Goal: Contribute content: Add original content to the website for others to see

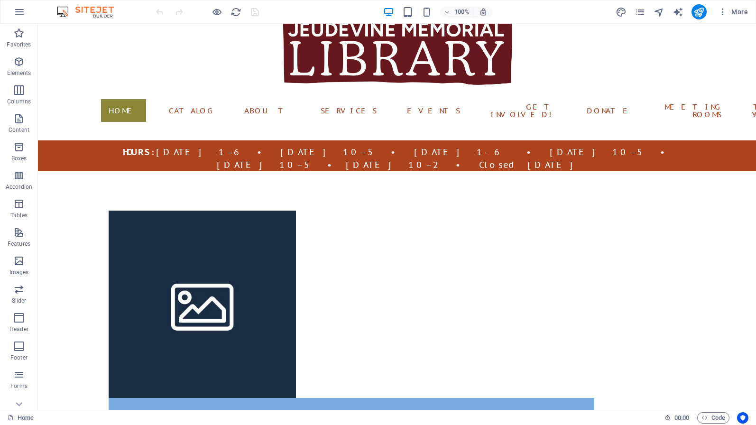
scroll to position [18, 0]
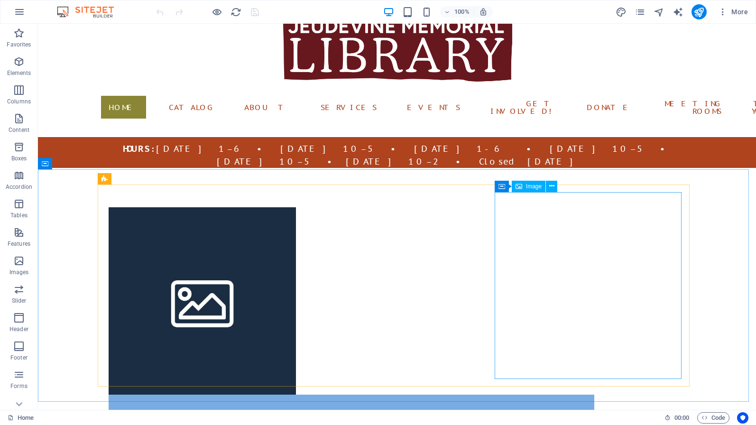
click at [531, 189] on span "Image" at bounding box center [534, 186] width 16 height 6
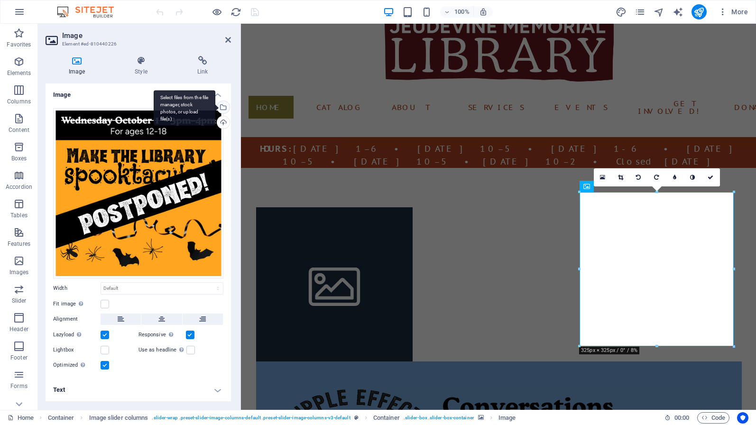
click at [223, 108] on div "Select files from the file manager, stock photos, or upload file(s)" at bounding box center [222, 108] width 14 height 14
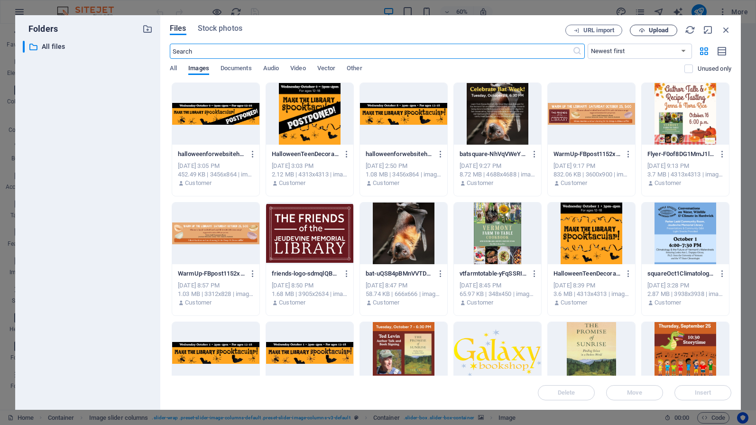
click at [662, 31] on span "Upload" at bounding box center [657, 30] width 19 height 6
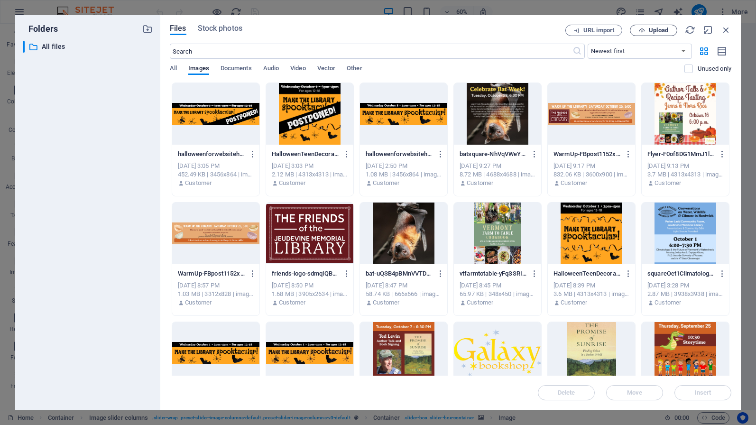
click at [668, 31] on span "Upload" at bounding box center [657, 30] width 19 height 6
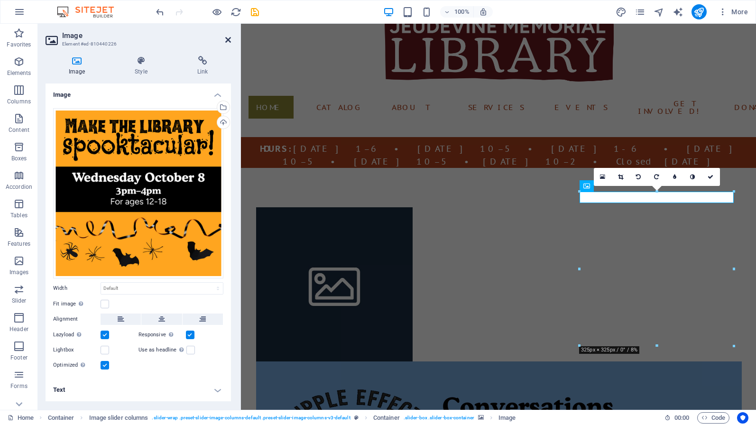
click at [230, 41] on icon at bounding box center [228, 40] width 6 height 8
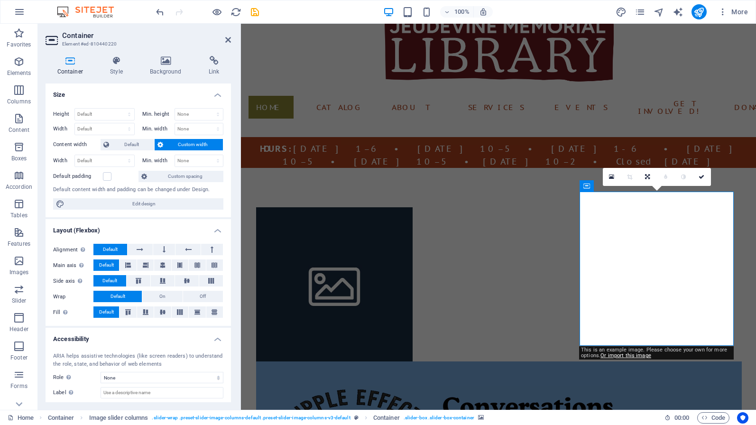
click at [232, 43] on aside "Container Element #ed-810440220 Container Style Background Link Size Height Def…" at bounding box center [139, 217] width 203 height 386
click at [224, 38] on h2 "Container" at bounding box center [146, 35] width 169 height 9
click at [228, 39] on icon at bounding box center [228, 40] width 6 height 8
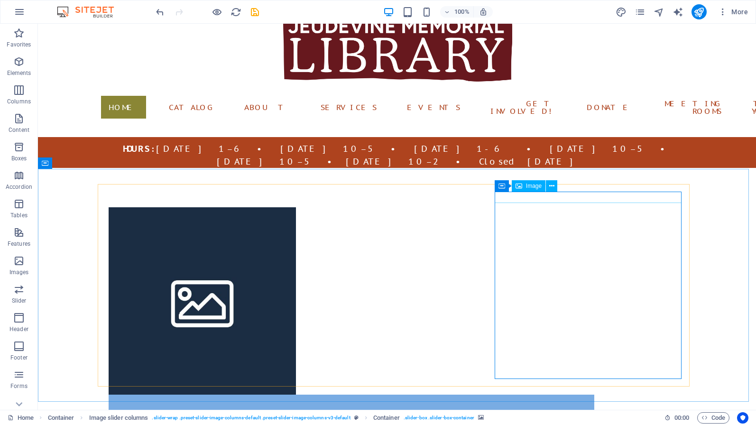
click at [537, 188] on span "Image" at bounding box center [534, 186] width 16 height 6
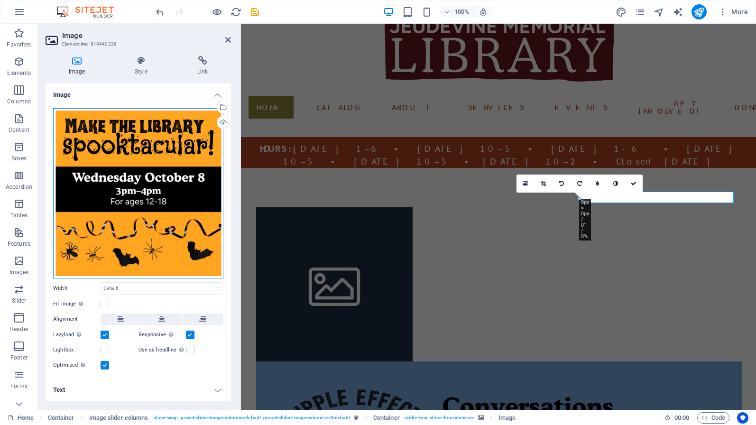
click at [196, 134] on div "Drag files here, click to choose files or select files from Files or our free s…" at bounding box center [138, 193] width 170 height 170
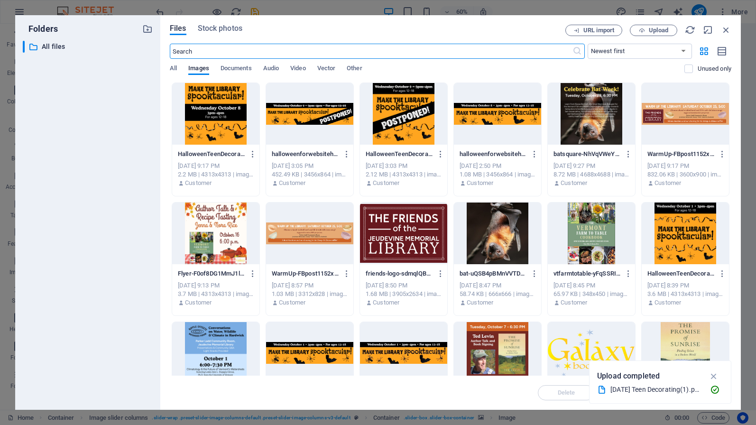
click at [243, 114] on div at bounding box center [215, 114] width 87 height 62
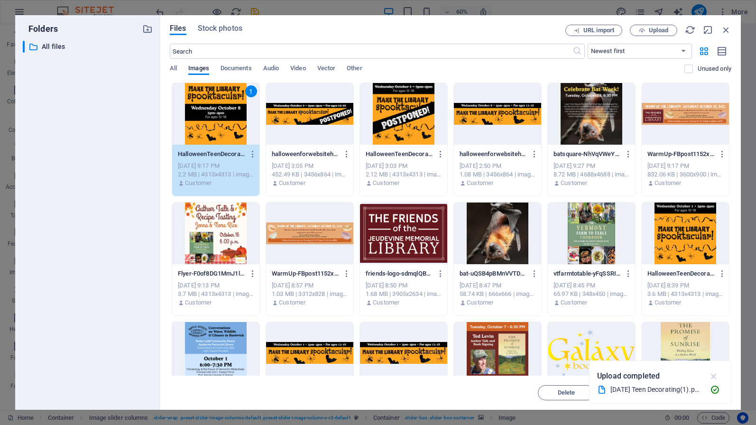
click at [716, 379] on icon "button" at bounding box center [713, 376] width 11 height 10
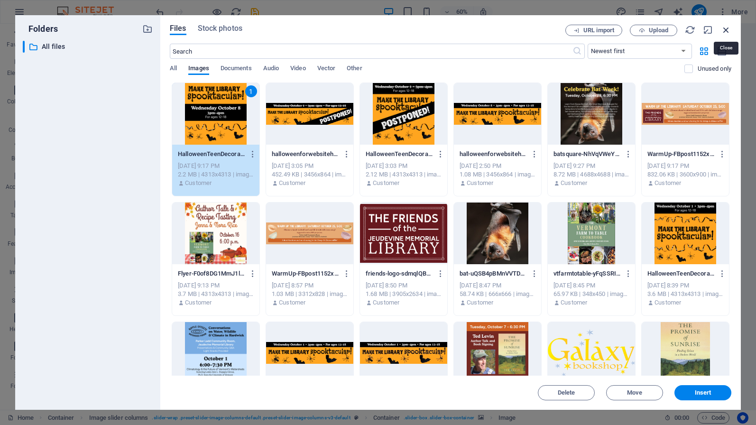
drag, startPoint x: 726, startPoint y: 33, endPoint x: 483, endPoint y: 17, distance: 243.3
click at [726, 33] on icon "button" at bounding box center [725, 30] width 10 height 10
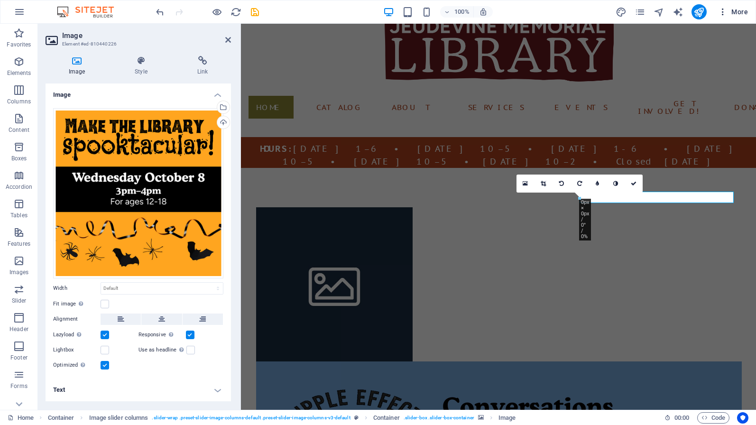
click at [724, 13] on icon "button" at bounding box center [722, 11] width 9 height 9
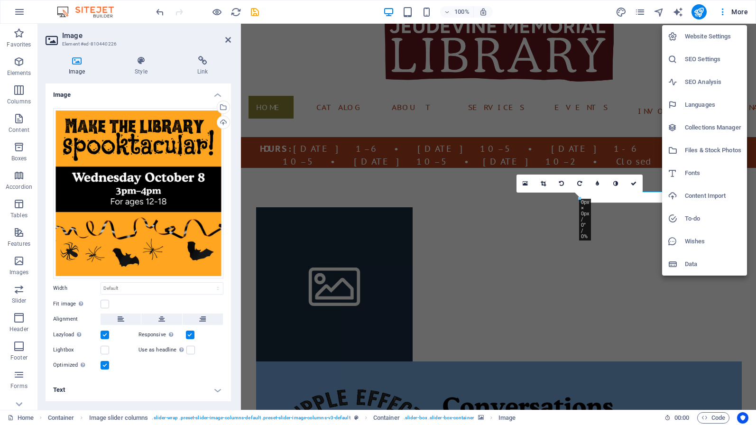
click at [701, 147] on h6 "Files & Stock Photos" at bounding box center [712, 150] width 56 height 11
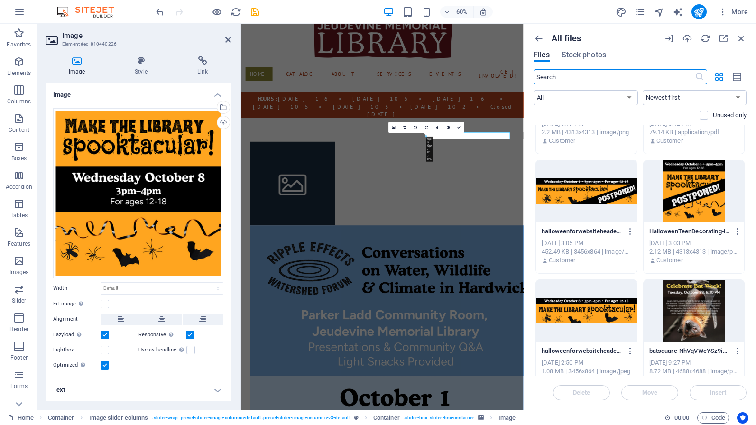
scroll to position [86, 0]
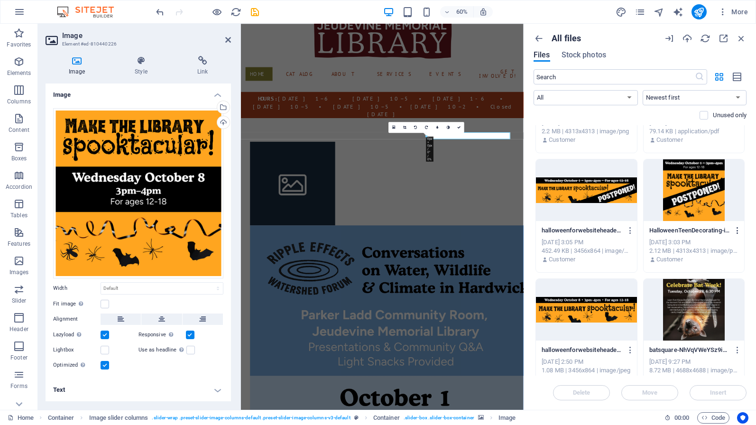
click at [733, 230] on icon "button" at bounding box center [737, 230] width 9 height 9
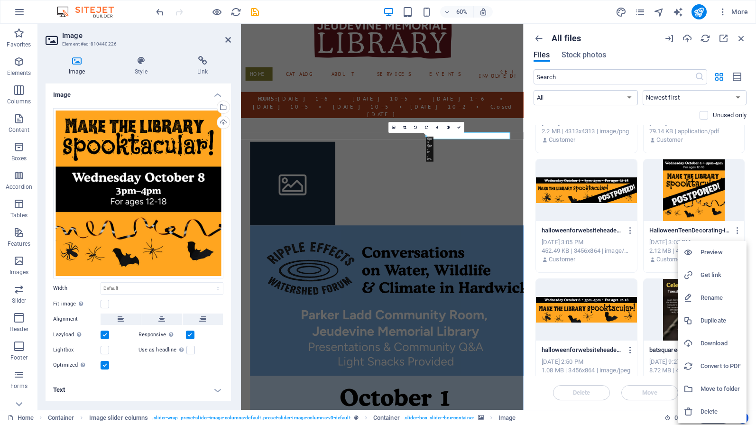
click at [707, 411] on h6 "Delete" at bounding box center [720, 411] width 40 height 11
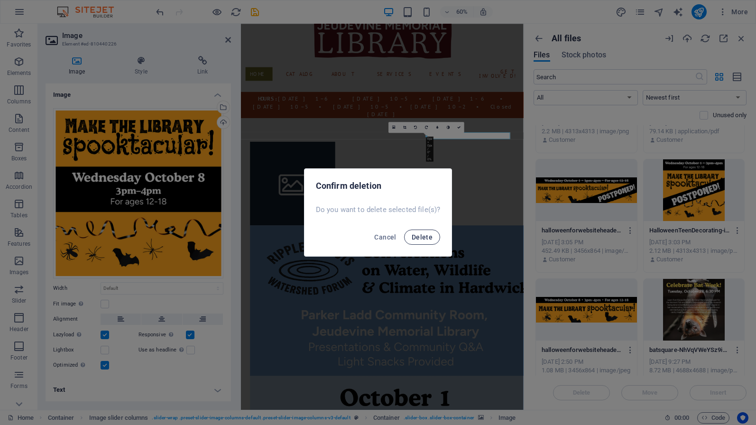
click at [415, 236] on span "Delete" at bounding box center [421, 237] width 21 height 8
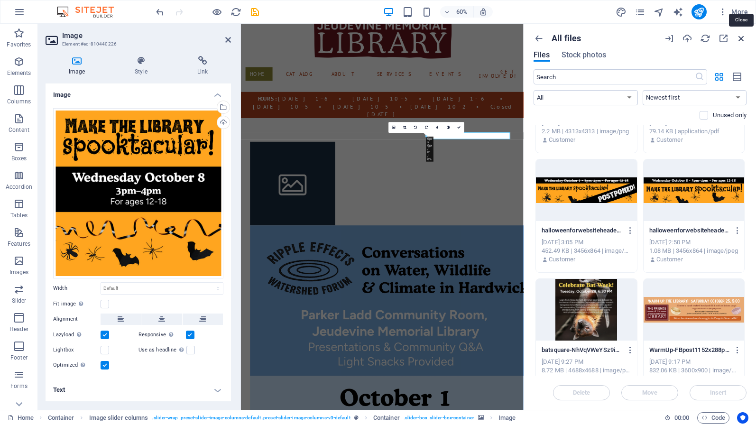
click at [744, 41] on icon "button" at bounding box center [741, 38] width 10 height 10
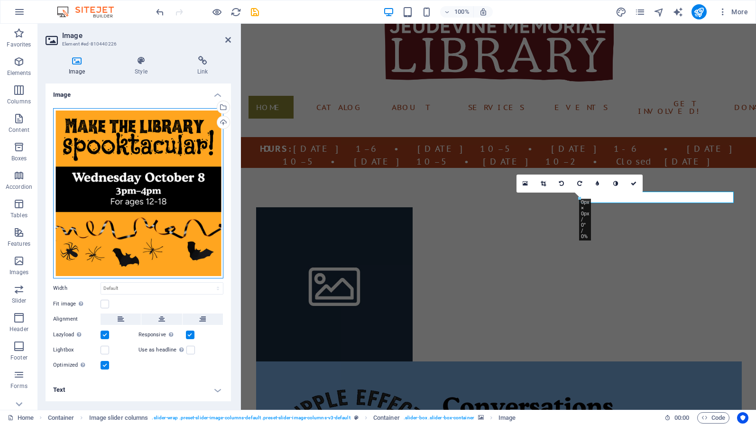
click at [148, 196] on div "Drag files here, click to choose files or select files from Files or our free s…" at bounding box center [138, 193] width 170 height 170
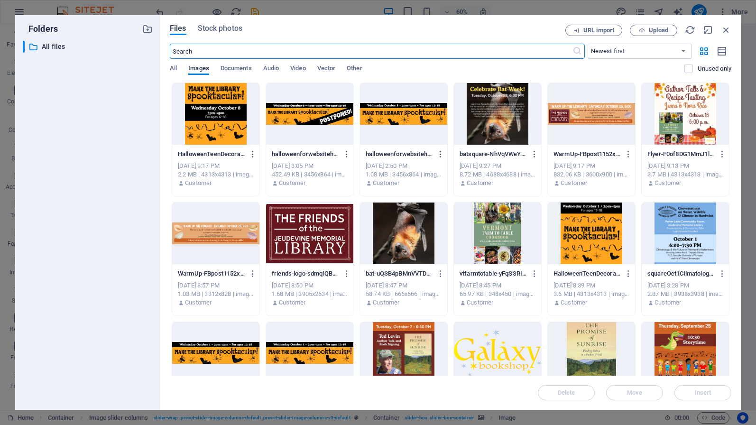
click at [226, 142] on div at bounding box center [215, 114] width 87 height 62
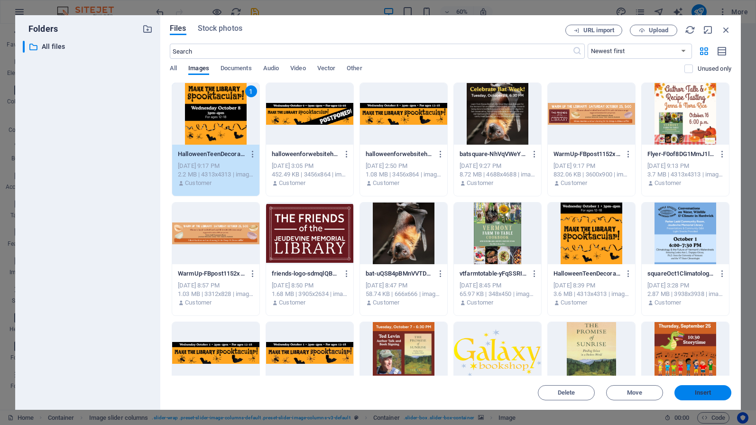
click at [705, 394] on span "Insert" at bounding box center [702, 393] width 17 height 6
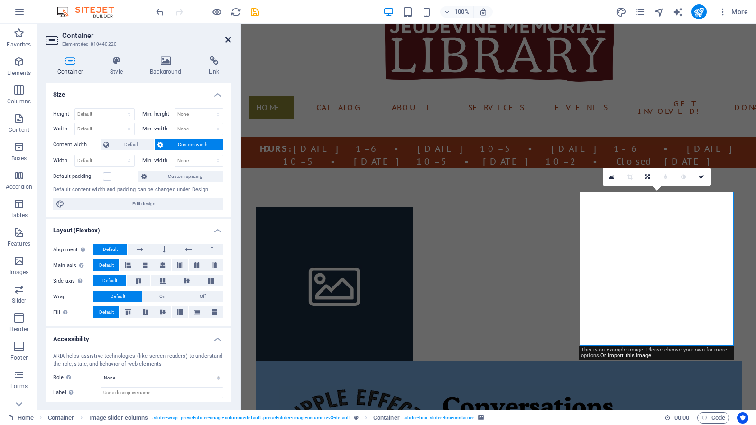
click at [227, 40] on icon at bounding box center [228, 40] width 6 height 8
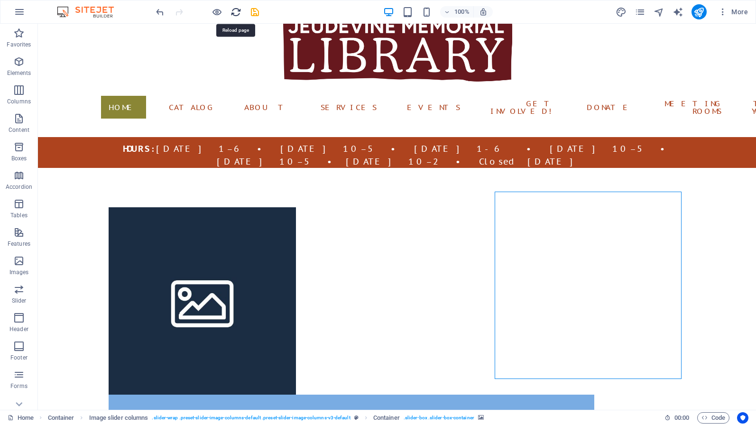
click at [235, 11] on icon "reload" at bounding box center [235, 12] width 11 height 11
click at [256, 11] on icon "save" at bounding box center [254, 12] width 11 height 11
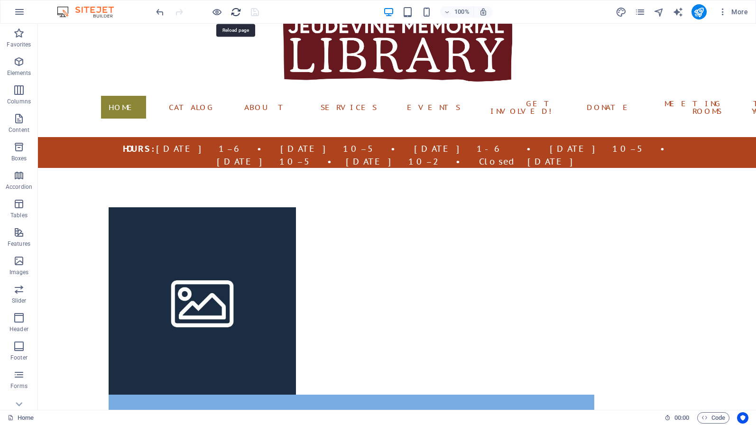
click at [236, 10] on icon "reload" at bounding box center [235, 12] width 11 height 11
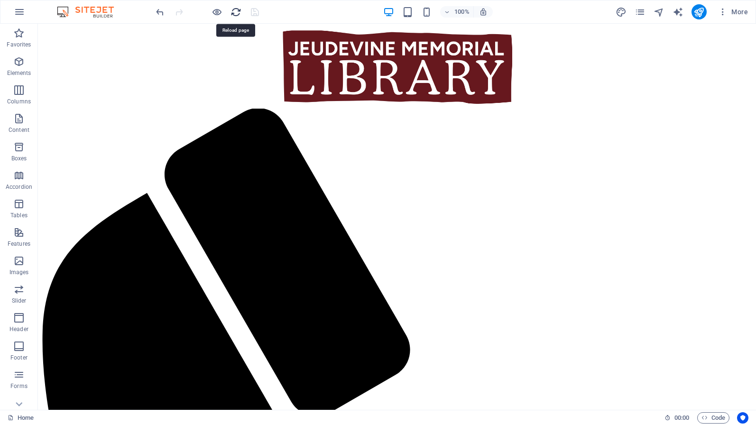
scroll to position [0, 0]
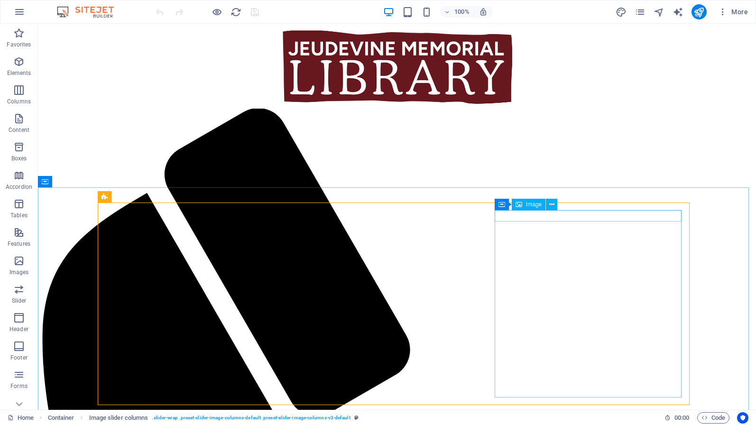
click at [528, 207] on span "Image" at bounding box center [534, 204] width 16 height 6
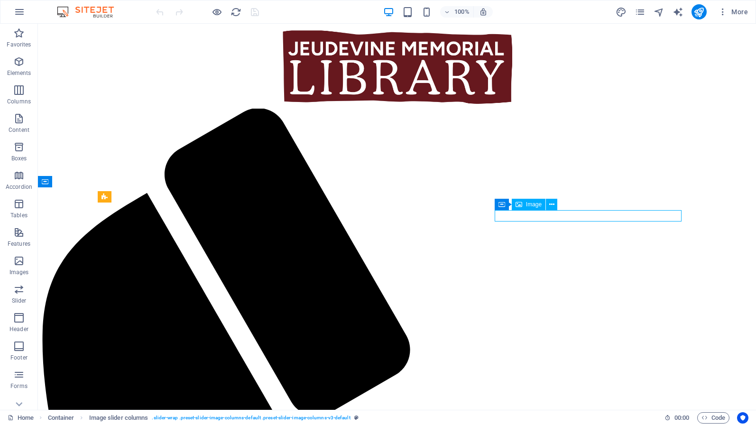
click at [528, 207] on span "Image" at bounding box center [534, 204] width 16 height 6
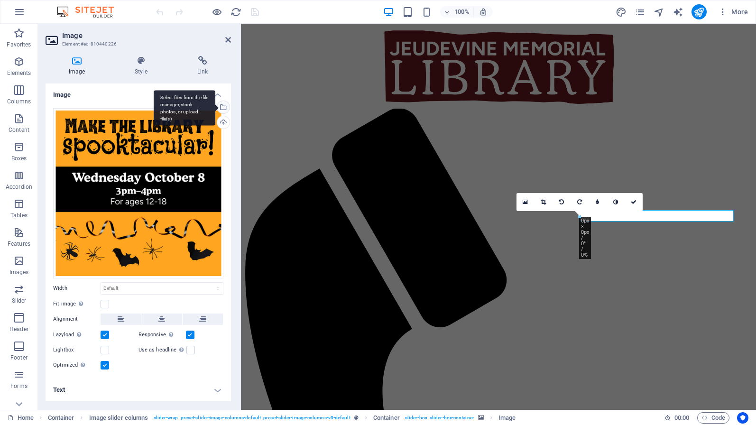
click at [224, 109] on div "Select files from the file manager, stock photos, or upload file(s)" at bounding box center [222, 108] width 14 height 14
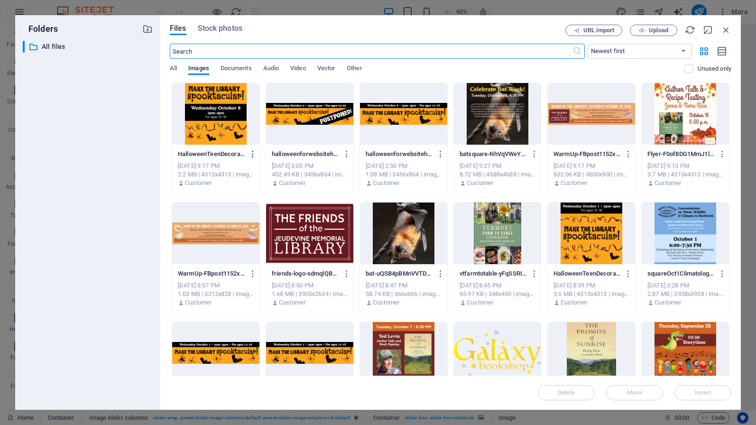
click at [257, 155] on icon "button" at bounding box center [252, 154] width 9 height 9
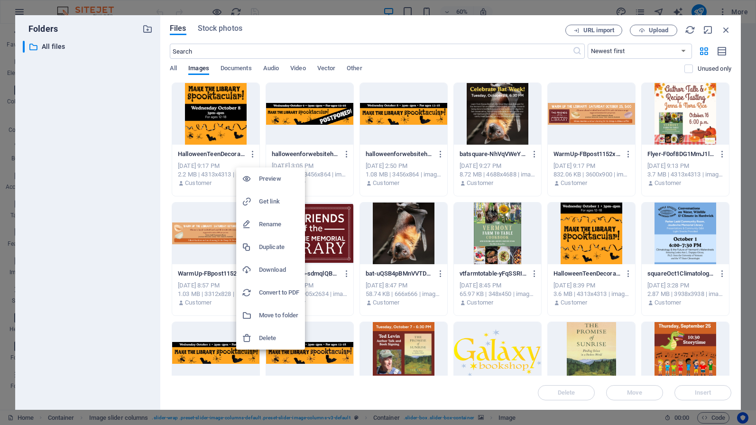
click at [275, 343] on h6 "Delete" at bounding box center [279, 337] width 40 height 11
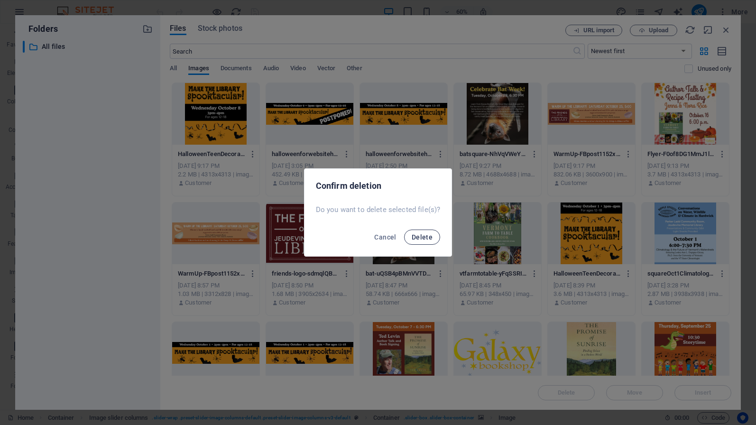
click at [416, 237] on span "Delete" at bounding box center [421, 237] width 21 height 8
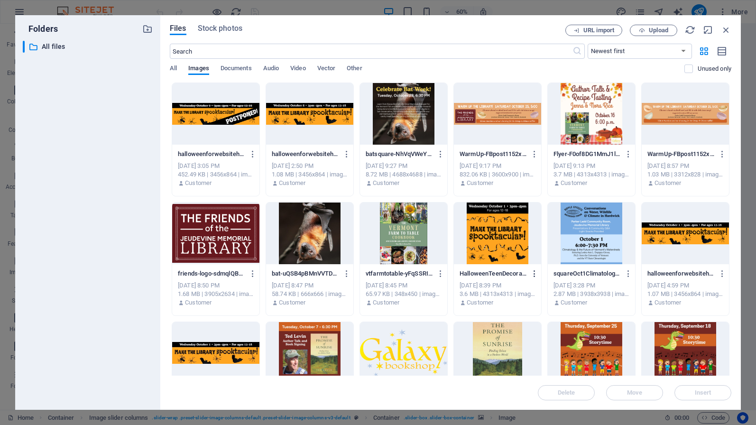
click at [539, 274] on icon "button" at bounding box center [534, 273] width 9 height 9
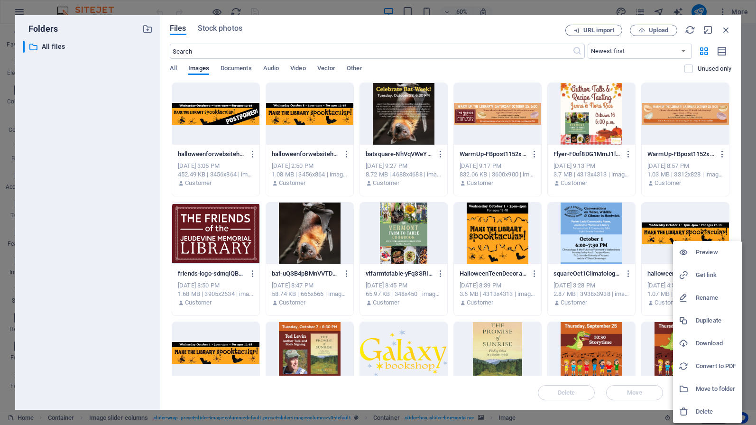
click at [706, 410] on h6 "Delete" at bounding box center [715, 411] width 40 height 11
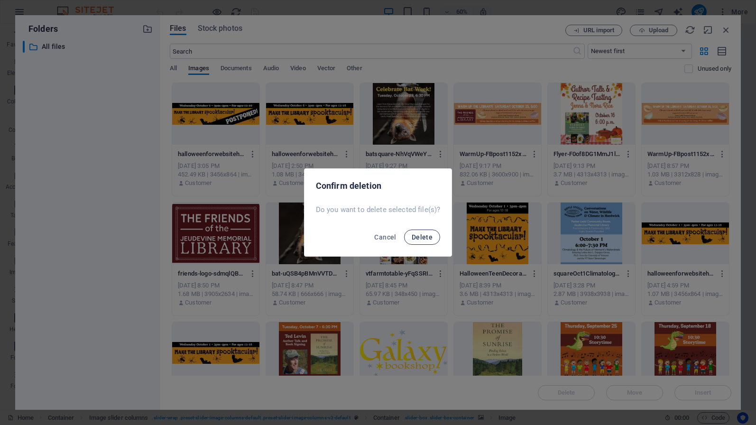
click at [412, 232] on button "Delete" at bounding box center [422, 236] width 36 height 15
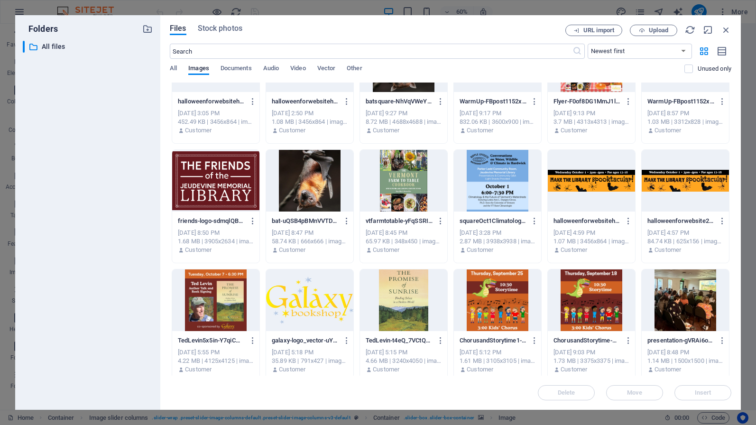
scroll to position [69, 0]
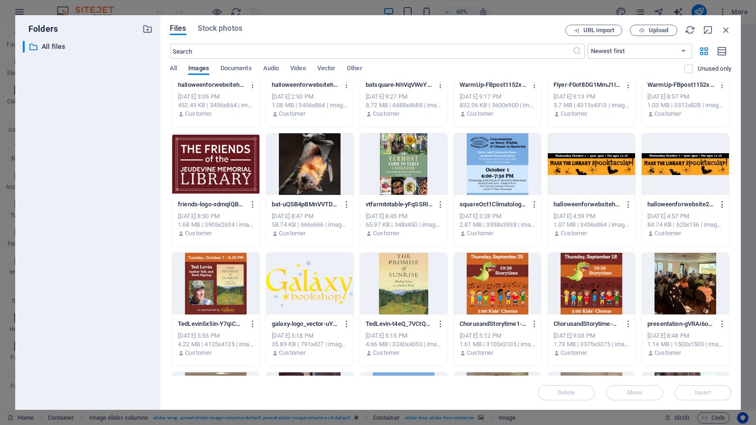
click at [718, 209] on icon "button" at bounding box center [722, 204] width 9 height 9
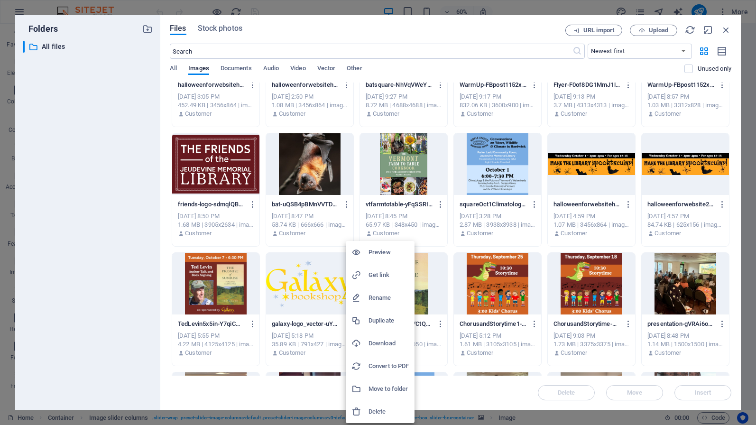
click at [378, 408] on h6 "Delete" at bounding box center [388, 411] width 40 height 11
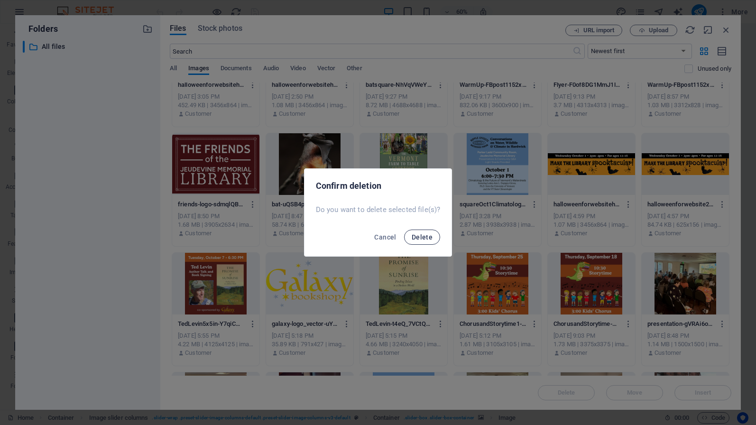
click at [425, 240] on span "Delete" at bounding box center [421, 237] width 21 height 8
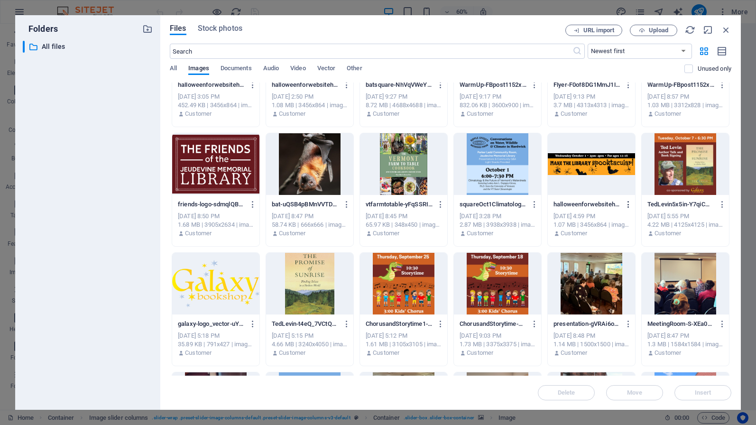
click at [624, 209] on icon "button" at bounding box center [628, 204] width 9 height 9
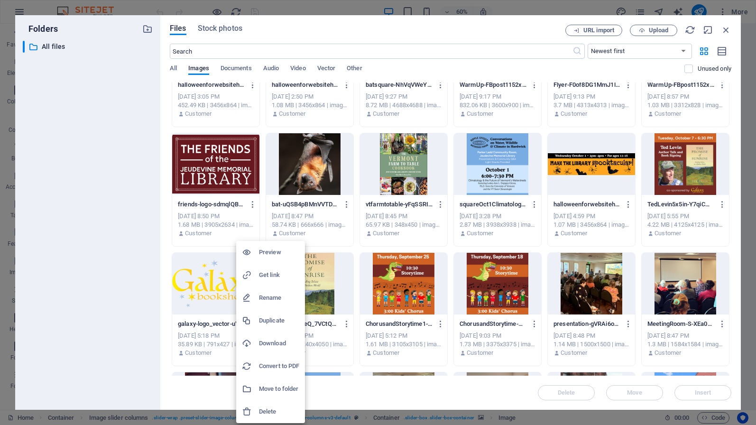
click at [273, 410] on h6 "Delete" at bounding box center [279, 411] width 40 height 11
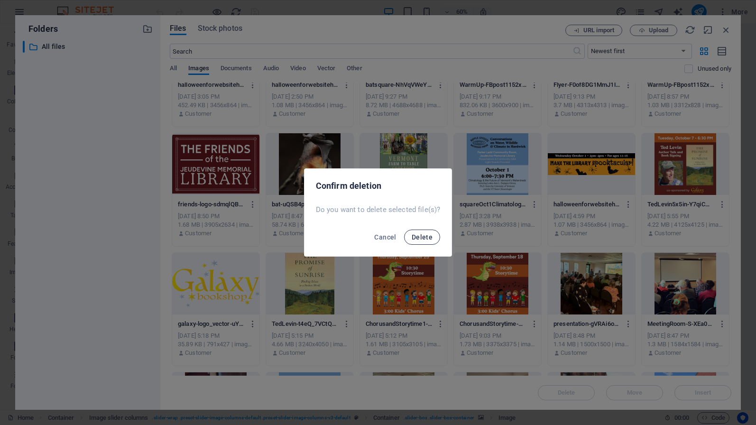
click at [418, 239] on span "Delete" at bounding box center [421, 237] width 21 height 8
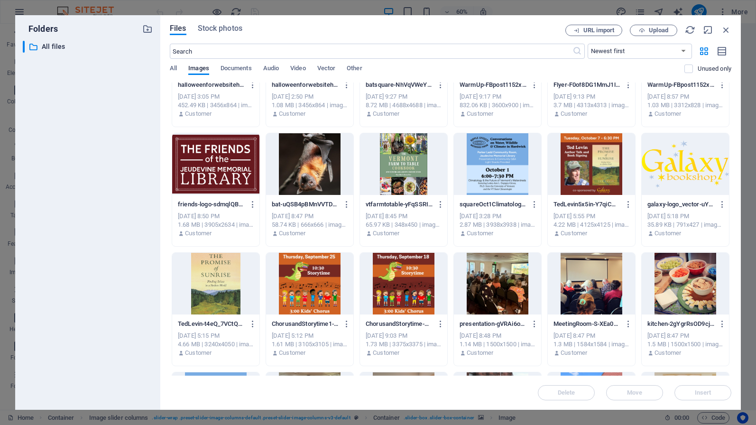
scroll to position [0, 0]
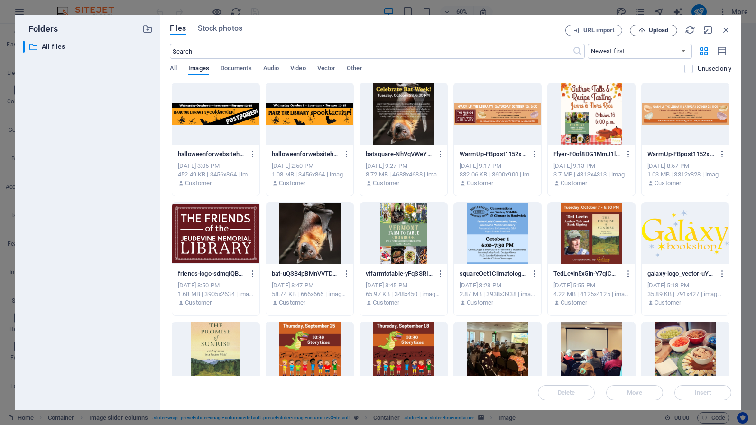
click at [658, 29] on span "Upload" at bounding box center [657, 30] width 19 height 6
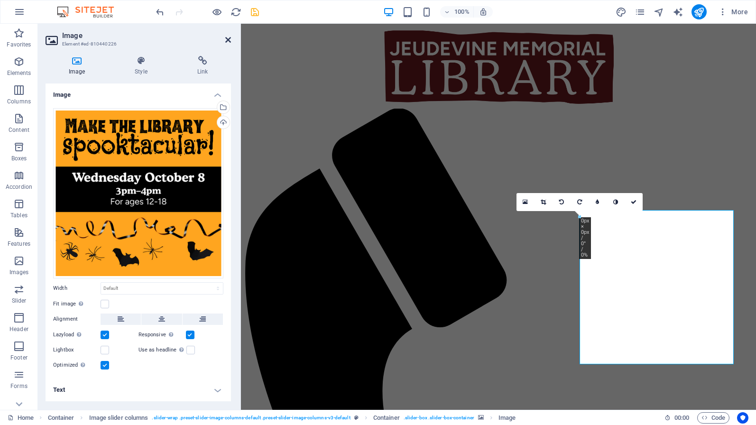
click at [226, 39] on icon at bounding box center [228, 40] width 6 height 8
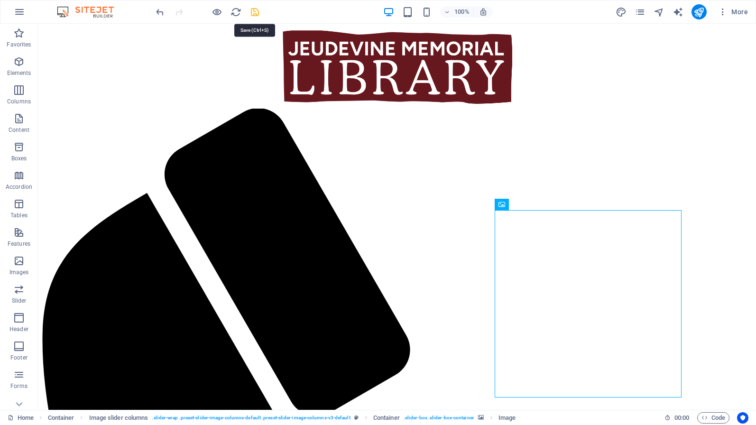
click at [255, 15] on icon "save" at bounding box center [254, 12] width 11 height 11
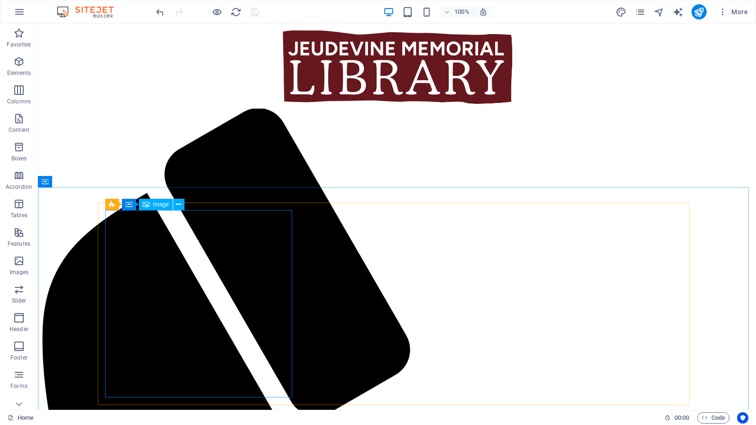
click at [163, 209] on div "Image" at bounding box center [156, 204] width 34 height 11
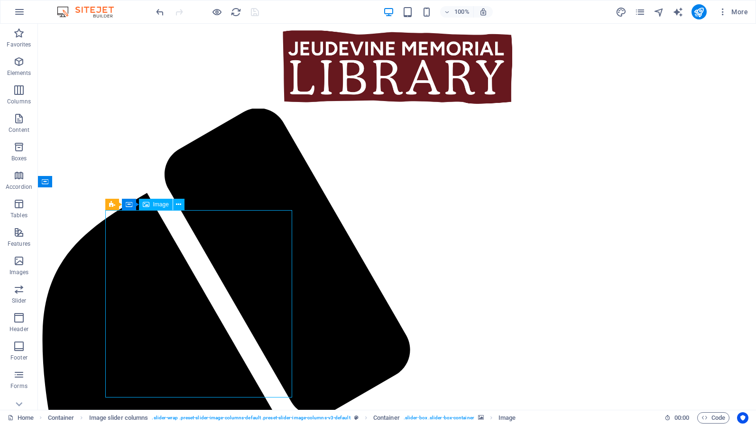
click at [163, 209] on div "Image" at bounding box center [156, 204] width 34 height 11
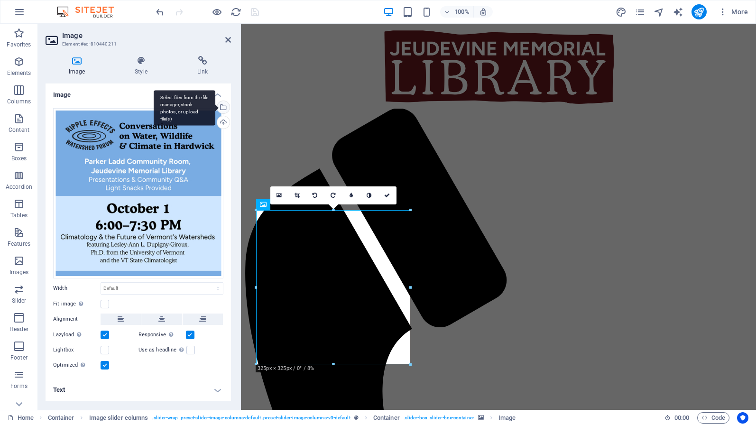
click at [224, 109] on div "Select files from the file manager, stock photos, or upload file(s)" at bounding box center [222, 108] width 14 height 14
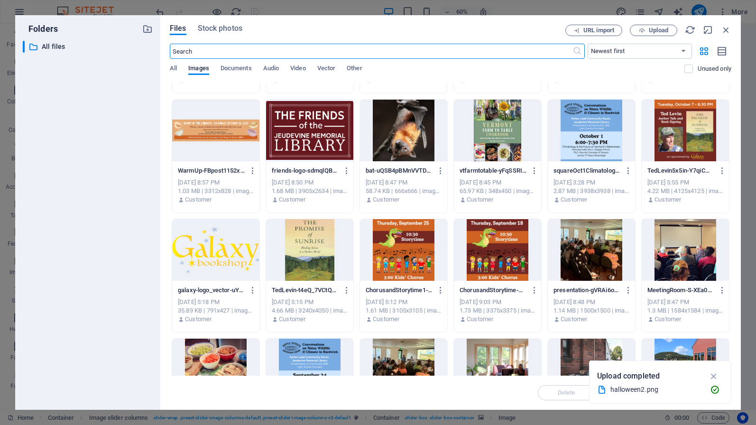
scroll to position [109, 0]
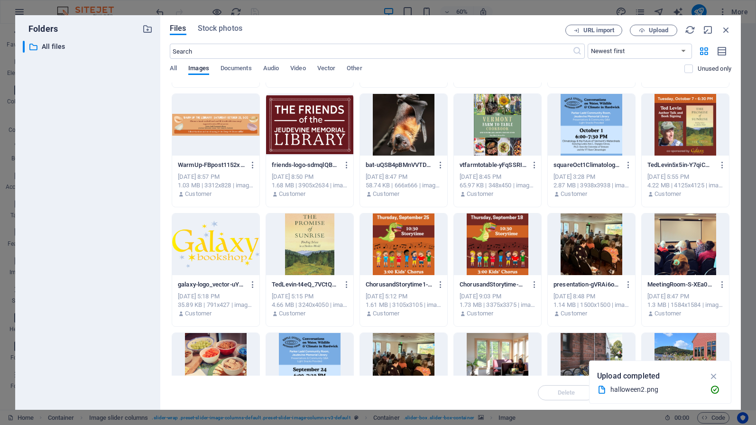
click at [641, 155] on div at bounding box center [684, 125] width 87 height 62
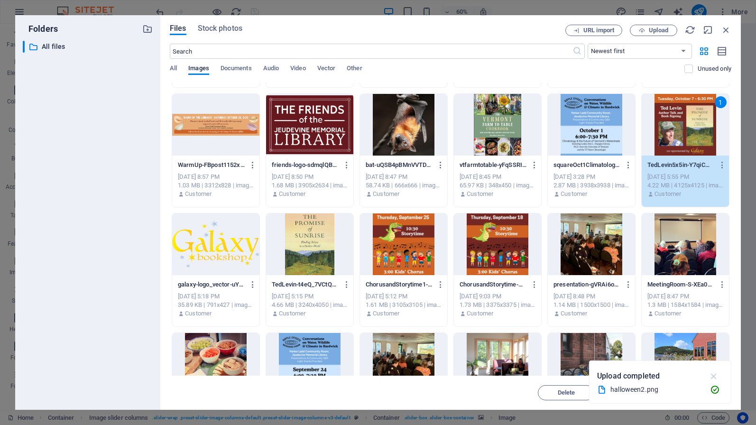
click at [714, 375] on icon "button" at bounding box center [713, 376] width 11 height 10
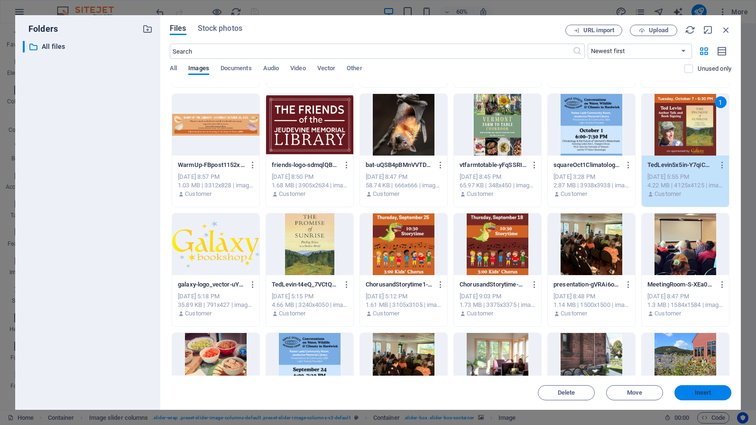
click at [700, 395] on span "Insert" at bounding box center [702, 393] width 17 height 6
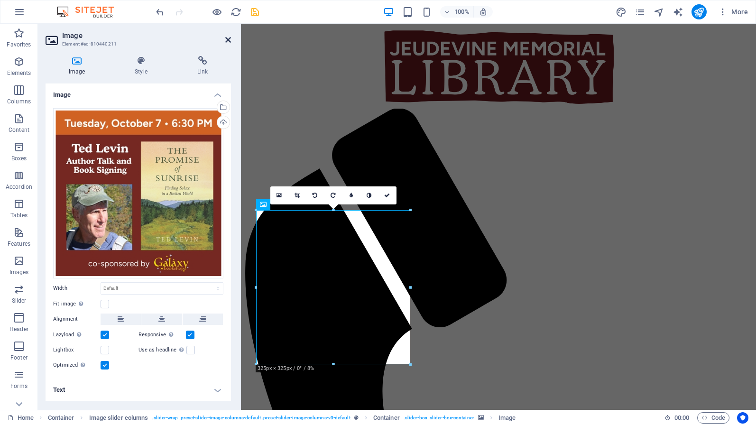
click at [229, 40] on icon at bounding box center [228, 40] width 6 height 8
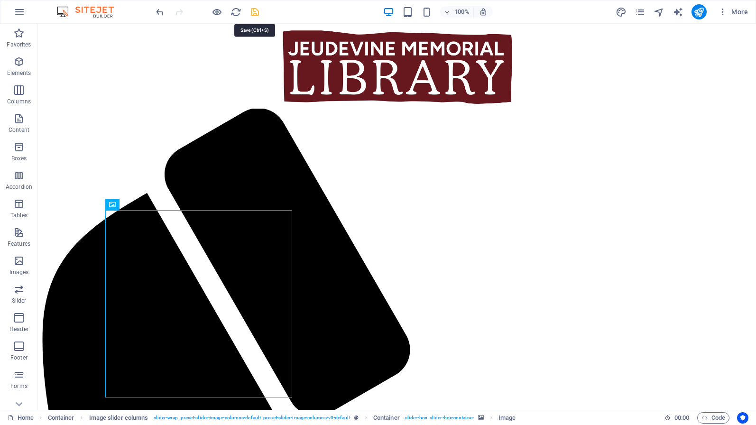
click at [253, 10] on icon "save" at bounding box center [254, 12] width 11 height 11
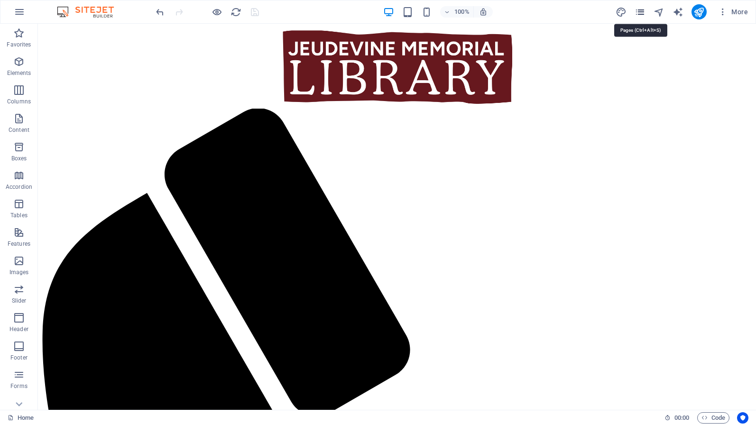
click at [643, 11] on icon "pages" at bounding box center [639, 12] width 11 height 11
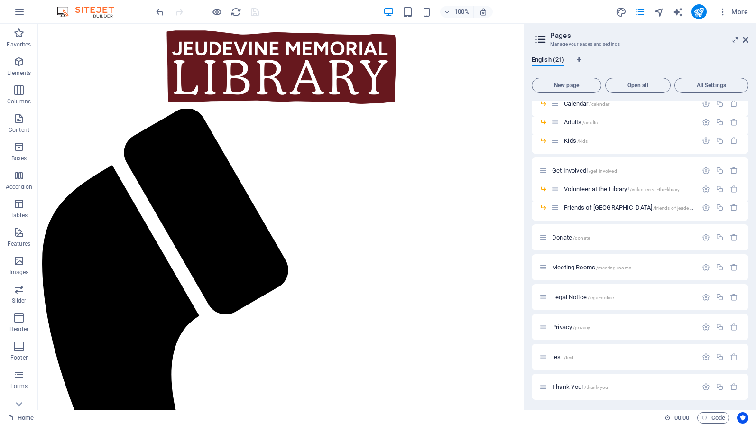
scroll to position [223, 0]
click at [582, 265] on span "Meeting Rooms /meeting-rooms" at bounding box center [591, 265] width 79 height 7
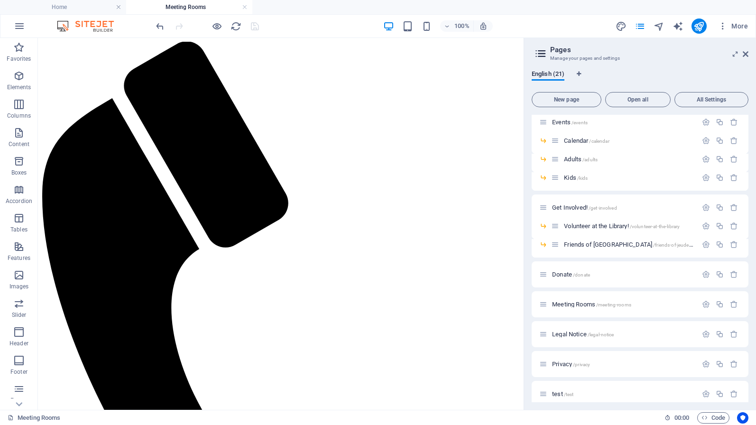
scroll to position [0, 0]
click at [747, 52] on icon at bounding box center [745, 54] width 6 height 8
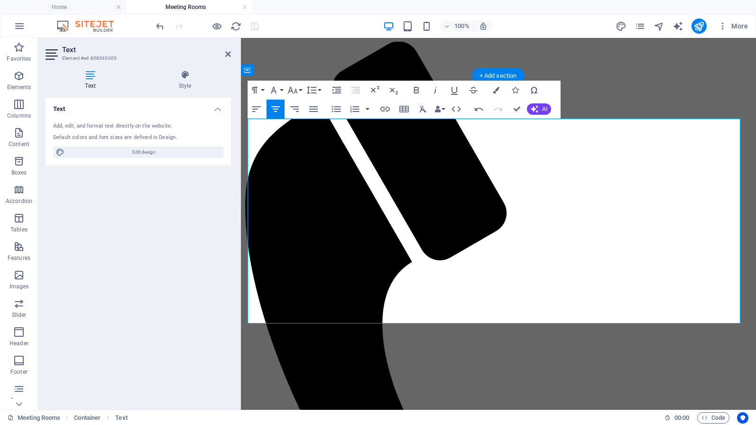
scroll to position [0, 1]
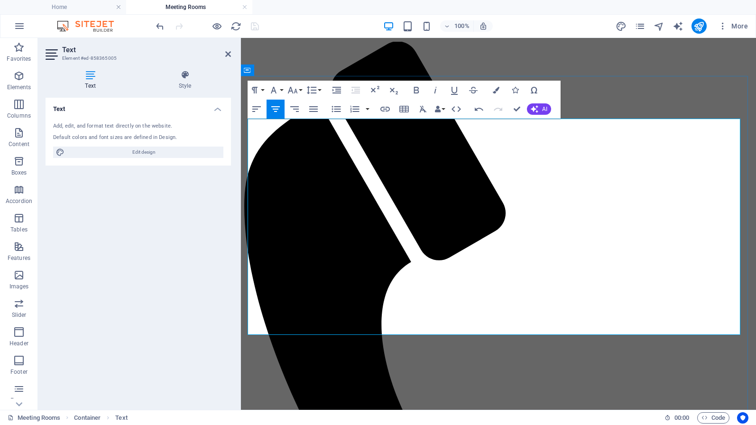
drag, startPoint x: 318, startPoint y: 176, endPoint x: 267, endPoint y: 174, distance: 50.8
click at [415, 88] on icon "button" at bounding box center [416, 90] width 5 height 7
drag, startPoint x: 478, startPoint y: 189, endPoint x: 323, endPoint y: 177, distance: 155.9
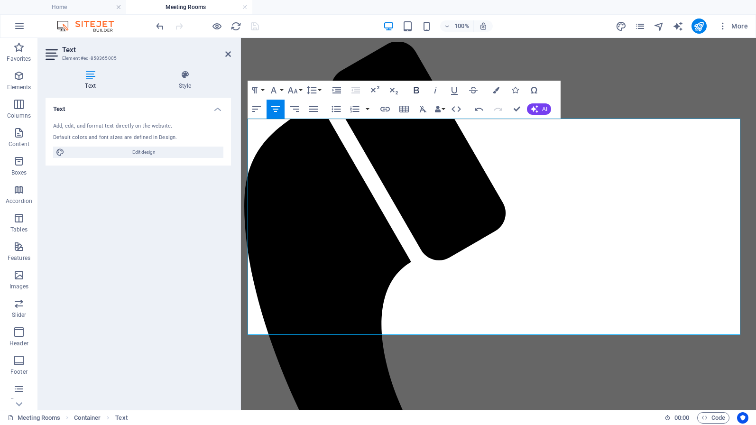
click at [414, 92] on icon "button" at bounding box center [415, 89] width 11 height 11
drag, startPoint x: 368, startPoint y: 228, endPoint x: 398, endPoint y: 239, distance: 32.6
drag, startPoint x: 675, startPoint y: 201, endPoint x: 479, endPoint y: 186, distance: 196.9
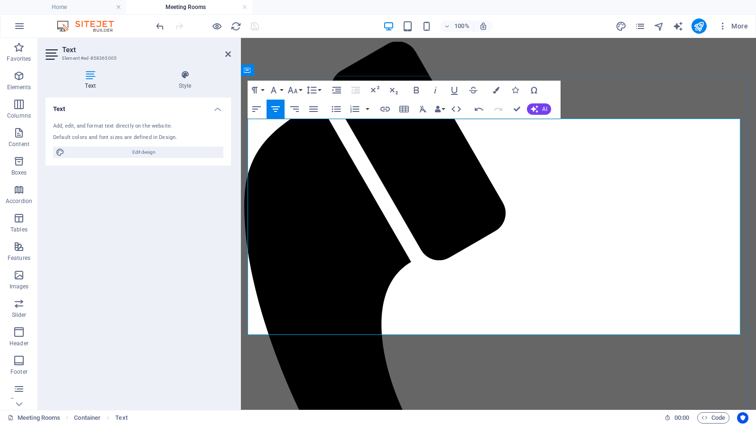
drag, startPoint x: 369, startPoint y: 227, endPoint x: 672, endPoint y: 256, distance: 304.8
click at [228, 55] on icon at bounding box center [228, 54] width 6 height 8
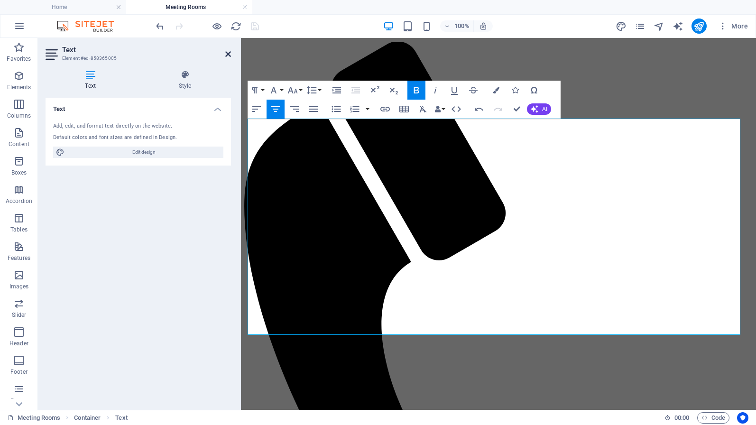
scroll to position [0, 0]
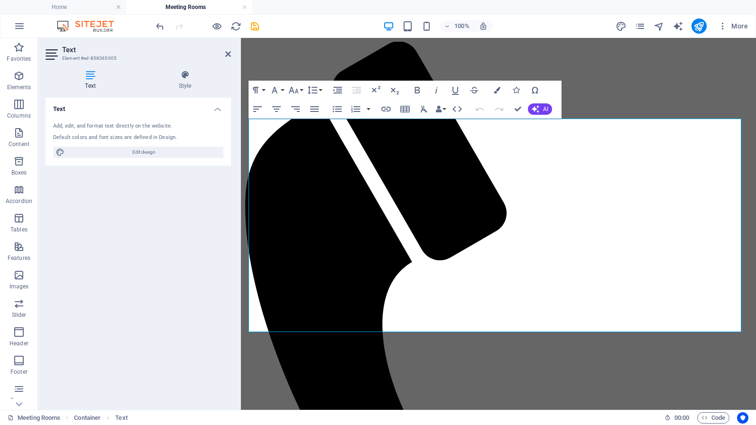
click at [187, 255] on div "Text Add, edit, and format text directly on the website. Default colors and fon…" at bounding box center [138, 250] width 185 height 304
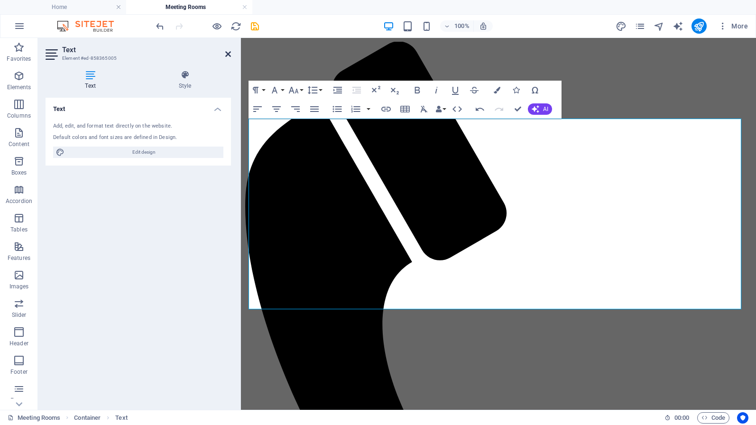
click at [228, 55] on icon at bounding box center [228, 54] width 6 height 8
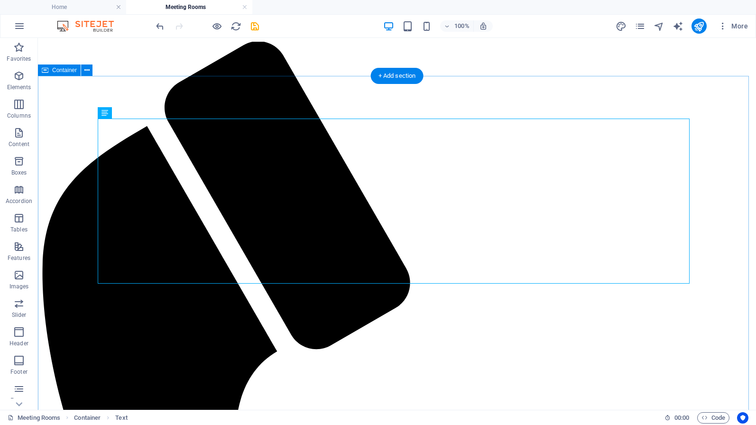
drag, startPoint x: 548, startPoint y: 239, endPoint x: 497, endPoint y: 234, distance: 51.9
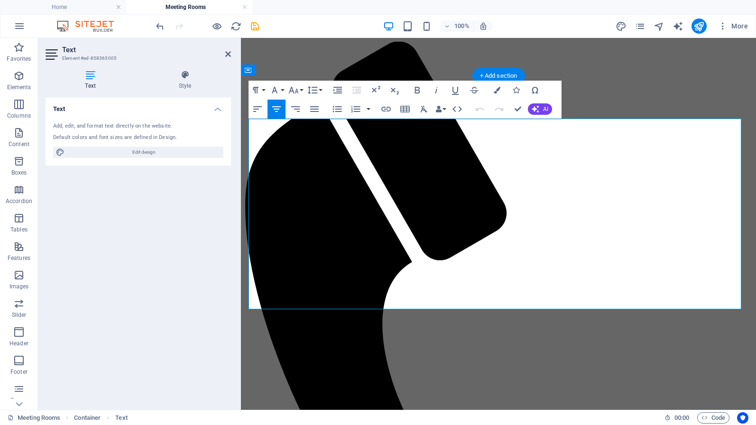
drag, startPoint x: 369, startPoint y: 228, endPoint x: 670, endPoint y: 246, distance: 302.0
click at [415, 90] on icon "button" at bounding box center [416, 89] width 11 height 11
click at [421, 92] on icon "button" at bounding box center [416, 89] width 11 height 11
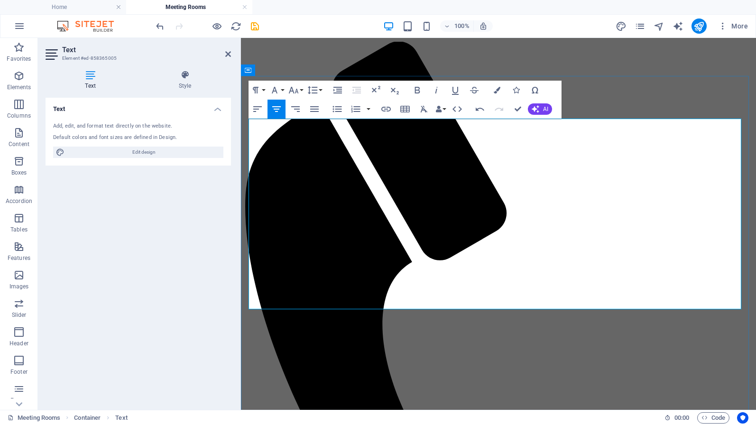
drag, startPoint x: 675, startPoint y: 202, endPoint x: 482, endPoint y: 189, distance: 193.4
click at [418, 89] on icon "button" at bounding box center [416, 89] width 11 height 11
click at [228, 55] on icon at bounding box center [228, 54] width 6 height 8
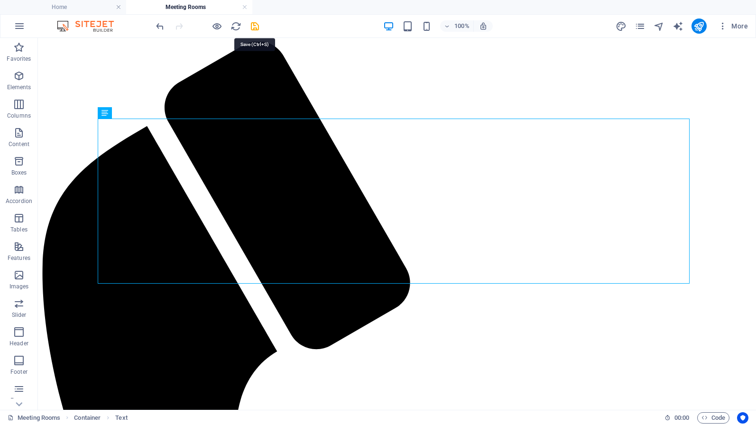
click at [255, 26] on icon "save" at bounding box center [254, 26] width 11 height 11
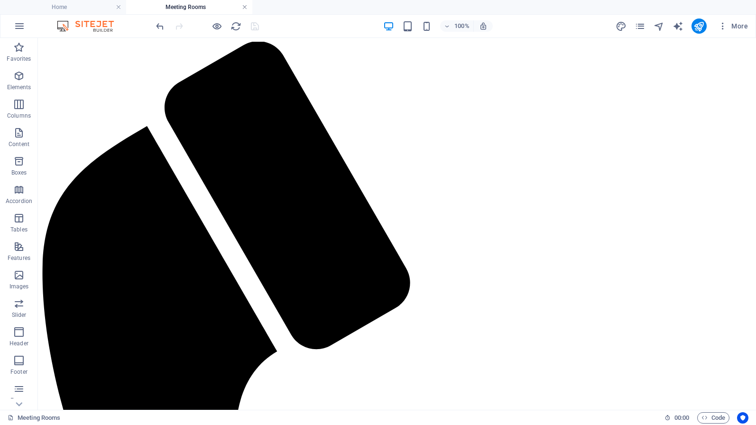
click at [245, 6] on link at bounding box center [245, 7] width 6 height 9
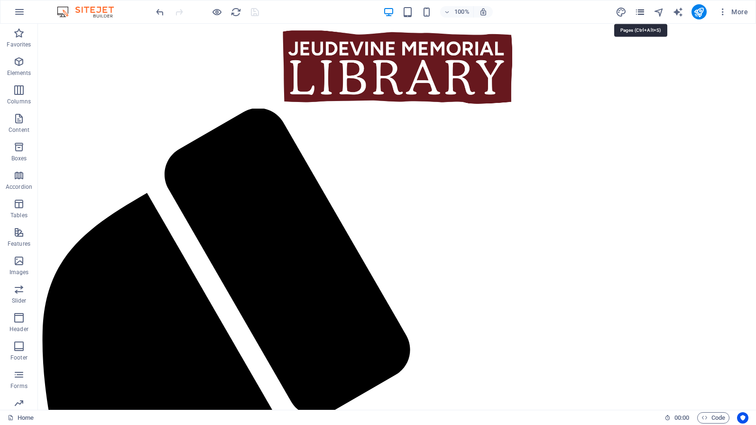
click at [636, 11] on icon "pages" at bounding box center [639, 12] width 11 height 11
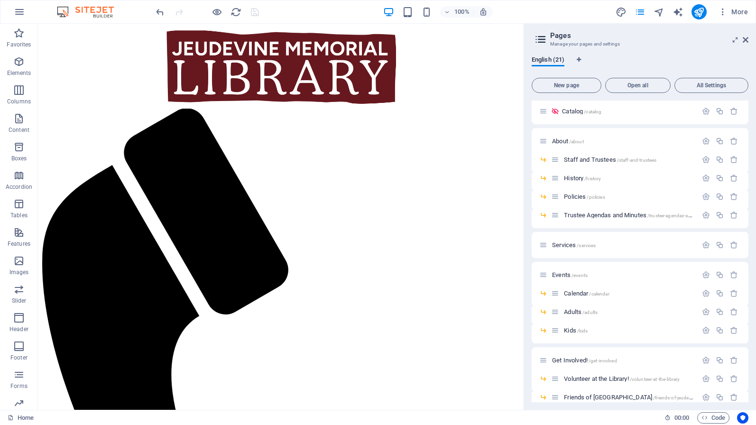
scroll to position [36, 0]
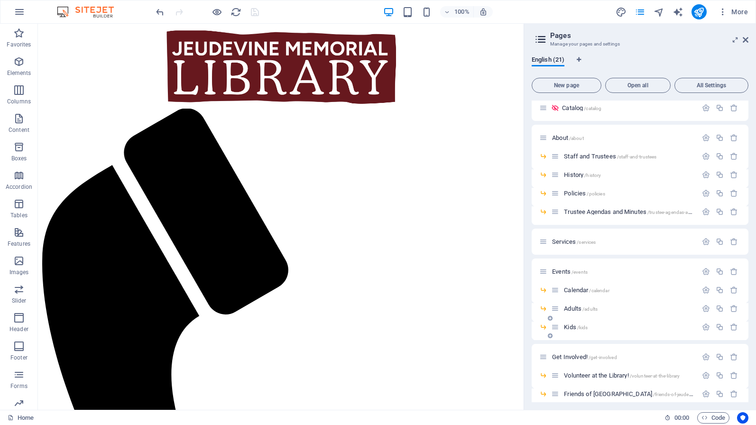
click at [570, 329] on span "Kids /kids" at bounding box center [576, 326] width 24 height 7
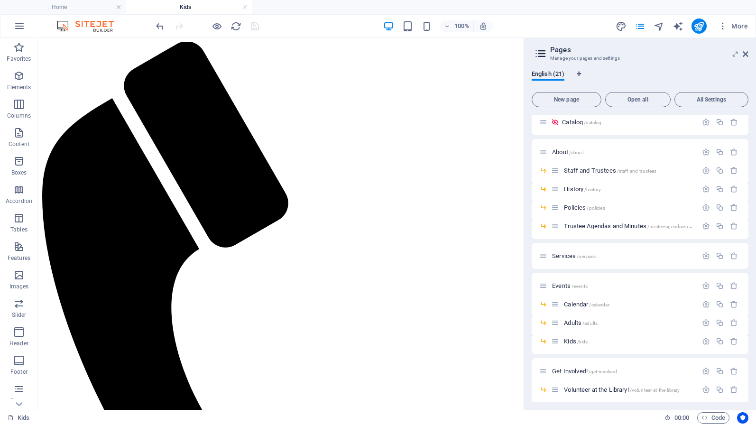
scroll to position [0, 0]
click at [744, 56] on icon at bounding box center [745, 54] width 6 height 8
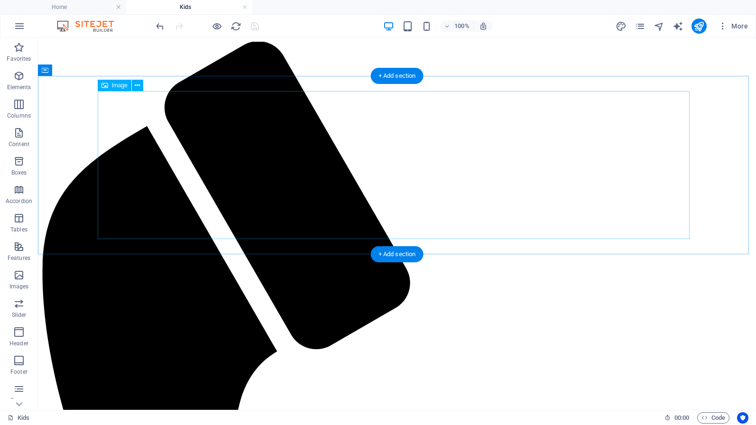
click at [119, 87] on span "Image" at bounding box center [120, 85] width 16 height 6
select select "%"
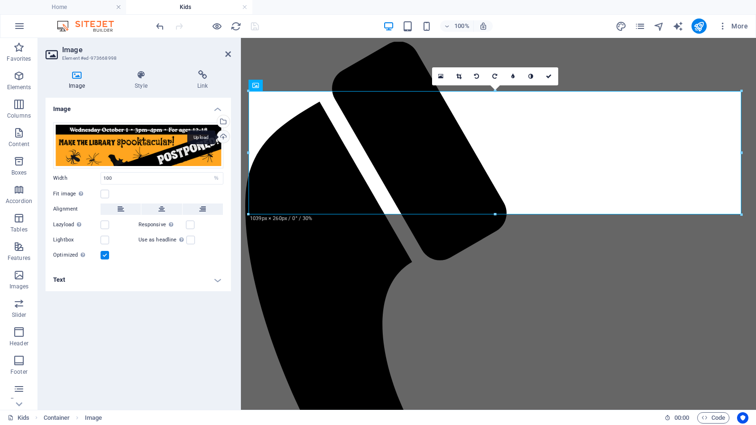
click at [220, 137] on div "Upload" at bounding box center [222, 137] width 14 height 14
click at [226, 54] on icon at bounding box center [228, 54] width 6 height 8
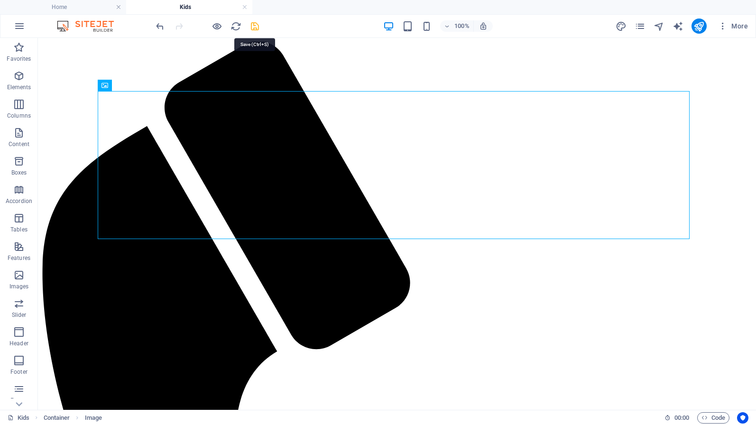
click at [257, 24] on icon "save" at bounding box center [254, 26] width 11 height 11
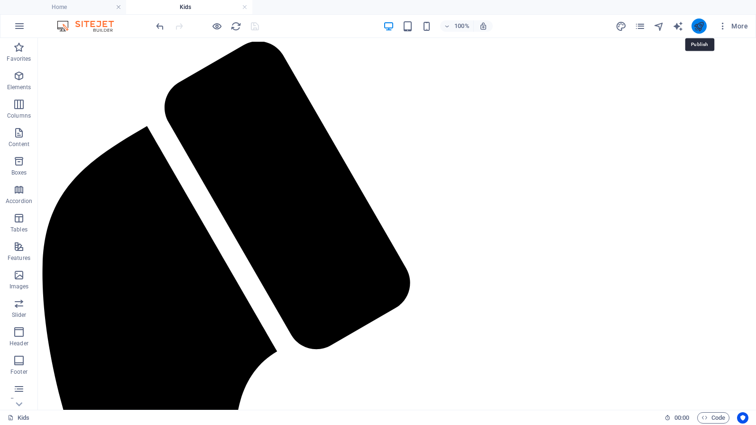
click at [697, 24] on icon "publish" at bounding box center [698, 26] width 11 height 11
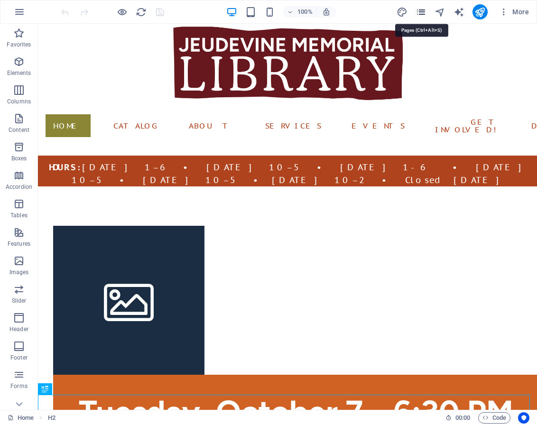
click at [426, 12] on icon "pages" at bounding box center [420, 12] width 11 height 11
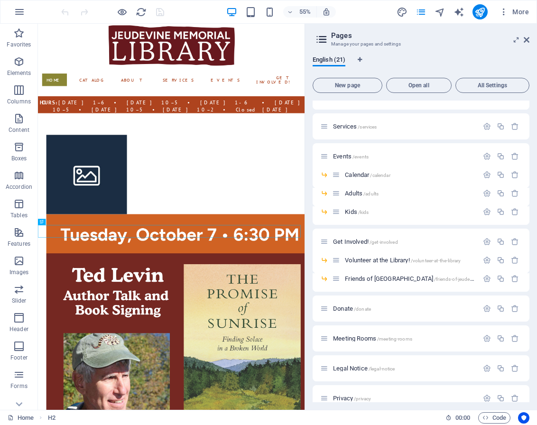
scroll to position [165, 0]
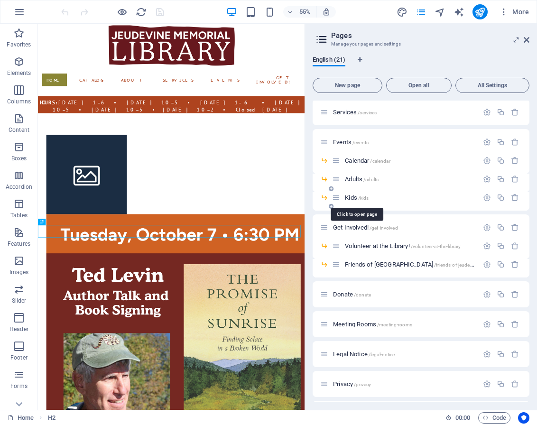
click at [359, 197] on span "/kids" at bounding box center [363, 197] width 11 height 5
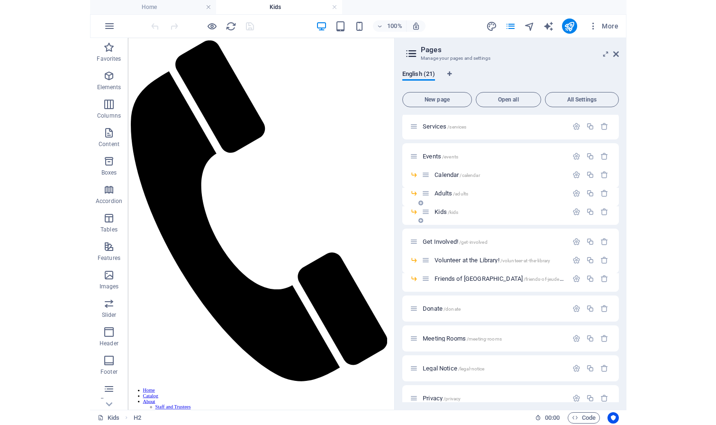
scroll to position [0, 0]
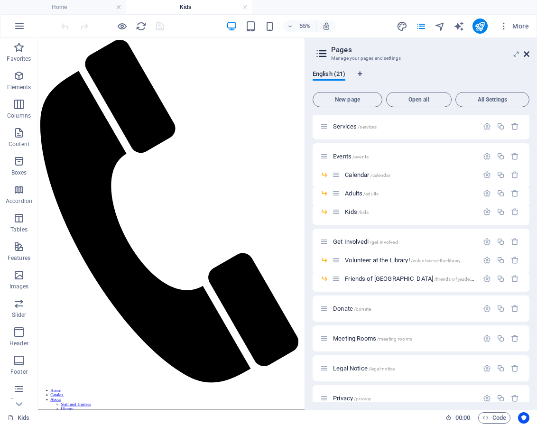
click at [525, 53] on icon at bounding box center [526, 54] width 6 height 8
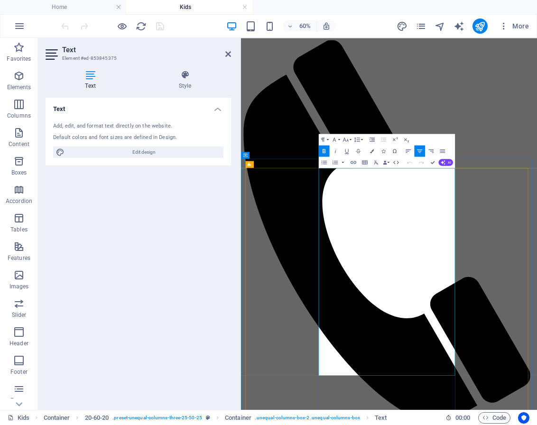
drag, startPoint x: 569, startPoint y: 282, endPoint x: 376, endPoint y: 282, distance: 192.9
drag, startPoint x: 547, startPoint y: 322, endPoint x: 367, endPoint y: 296, distance: 181.1
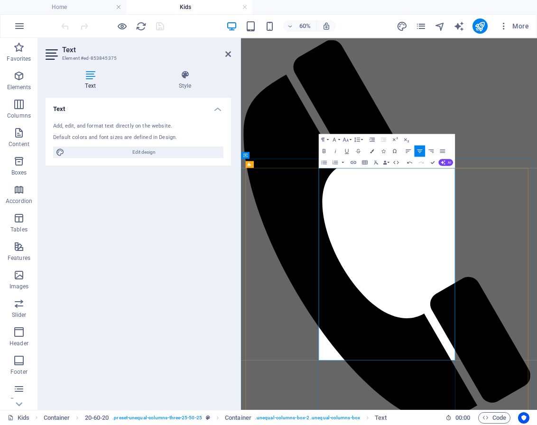
drag, startPoint x: 475, startPoint y: 506, endPoint x: 374, endPoint y: 449, distance: 116.3
drag, startPoint x: 540, startPoint y: 463, endPoint x: 438, endPoint y: 421, distance: 109.9
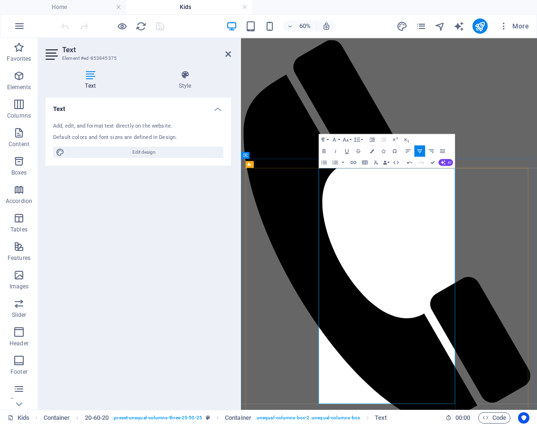
drag, startPoint x: 519, startPoint y: 407, endPoint x: 451, endPoint y: 411, distance: 67.9
drag, startPoint x: 519, startPoint y: 410, endPoint x: 481, endPoint y: 410, distance: 37.4
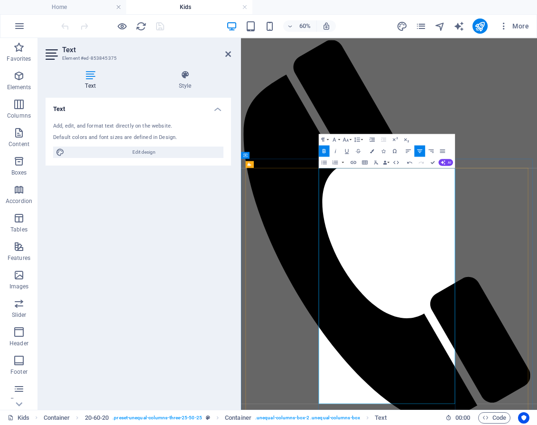
drag, startPoint x: 482, startPoint y: 411, endPoint x: 453, endPoint y: 411, distance: 28.9
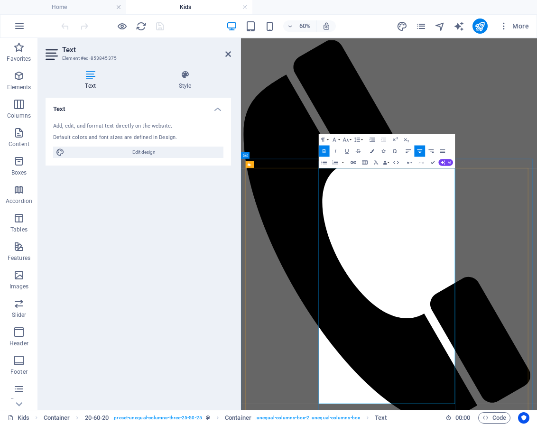
drag, startPoint x: 529, startPoint y: 454, endPoint x: 386, endPoint y: 443, distance: 143.6
drag, startPoint x: 518, startPoint y: 551, endPoint x: 452, endPoint y: 554, distance: 66.4
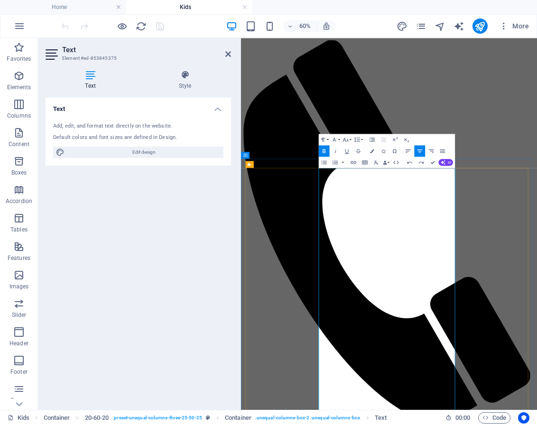
drag, startPoint x: 489, startPoint y: 553, endPoint x: 458, endPoint y: 553, distance: 30.8
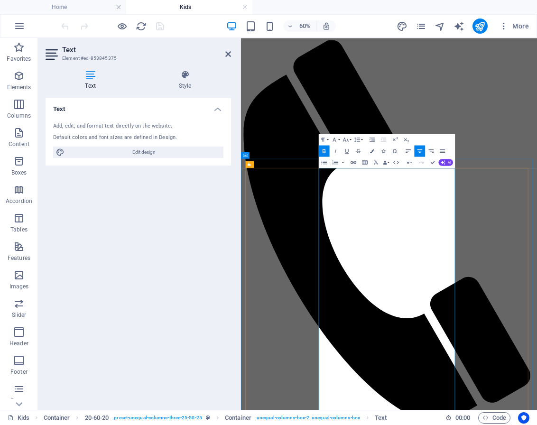
drag, startPoint x: 534, startPoint y: 599, endPoint x: 384, endPoint y: 585, distance: 149.9
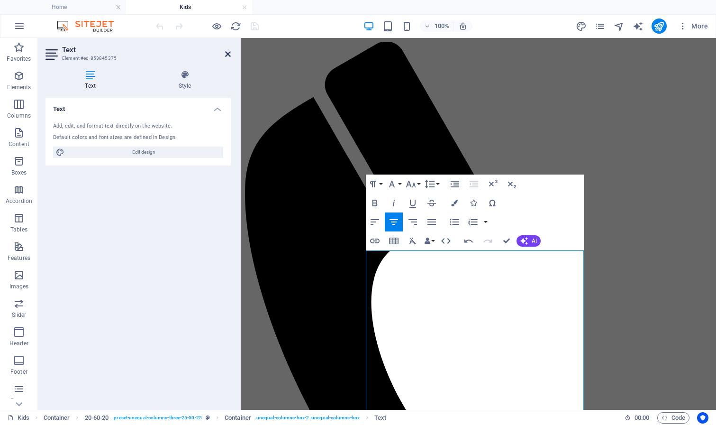
click at [229, 55] on icon at bounding box center [228, 54] width 6 height 8
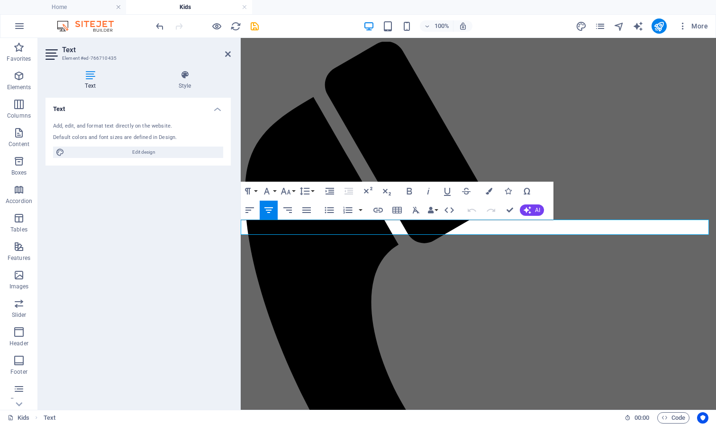
drag, startPoint x: 444, startPoint y: 225, endPoint x: 407, endPoint y: 219, distance: 37.4
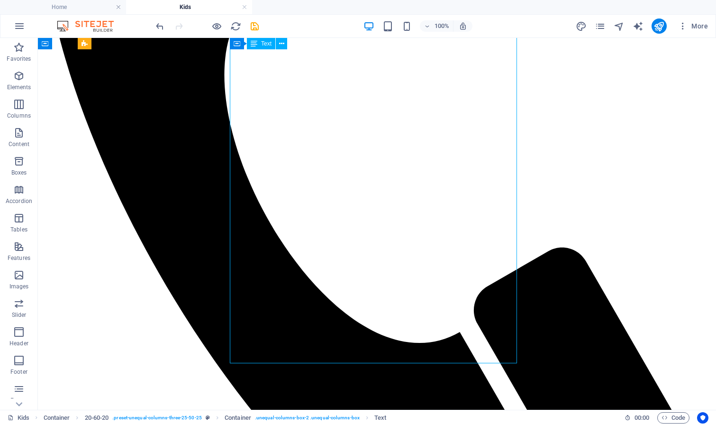
scroll to position [344, 0]
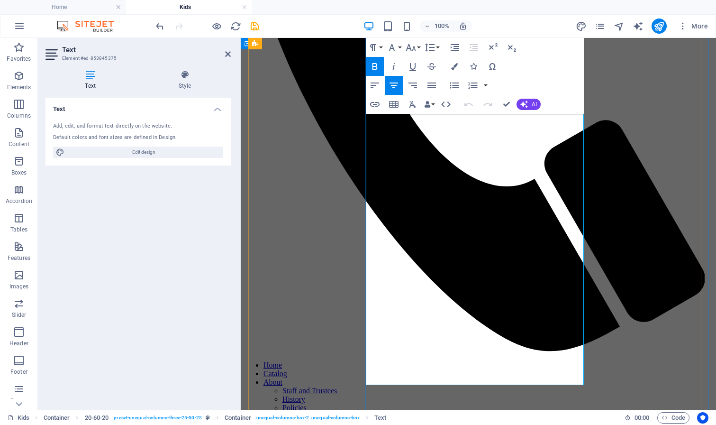
scroll to position [316, 0]
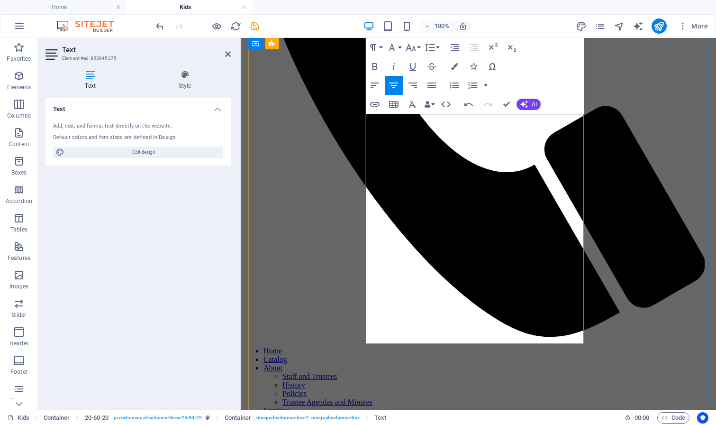
click at [228, 54] on icon at bounding box center [228, 54] width 6 height 8
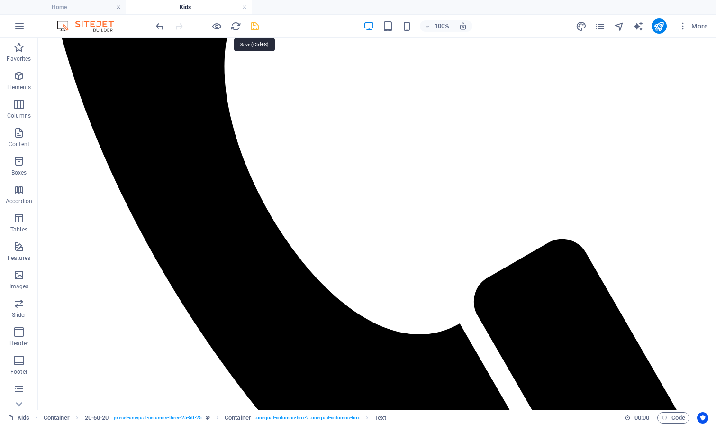
click at [256, 27] on icon "save" at bounding box center [254, 26] width 11 height 11
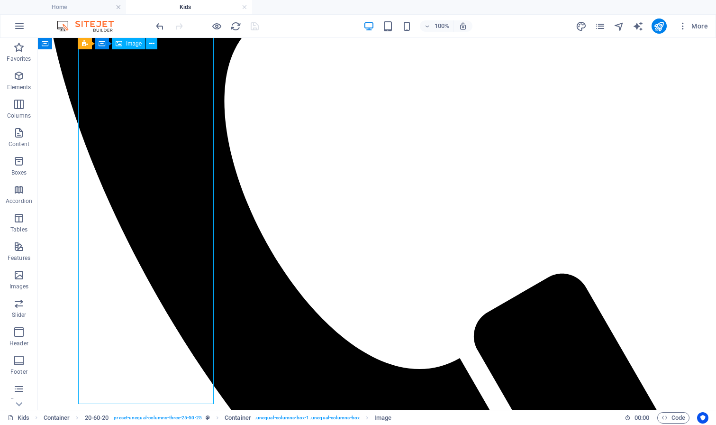
select select "px"
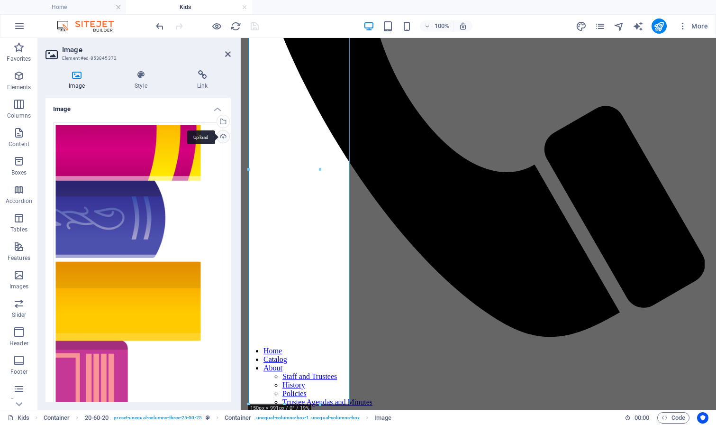
click at [217, 138] on div "Upload" at bounding box center [222, 137] width 14 height 14
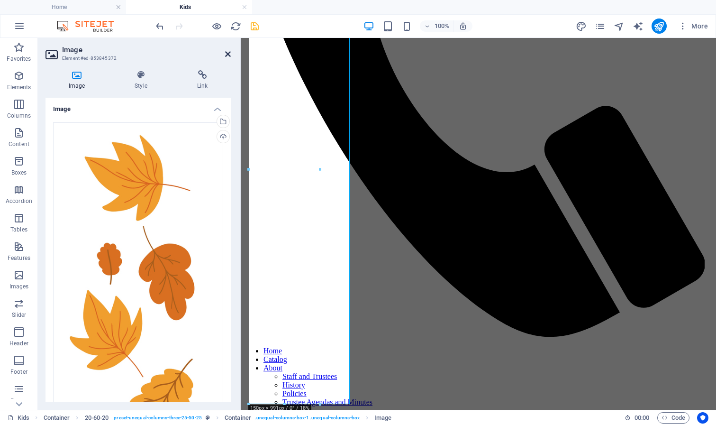
click at [228, 52] on icon at bounding box center [228, 54] width 6 height 8
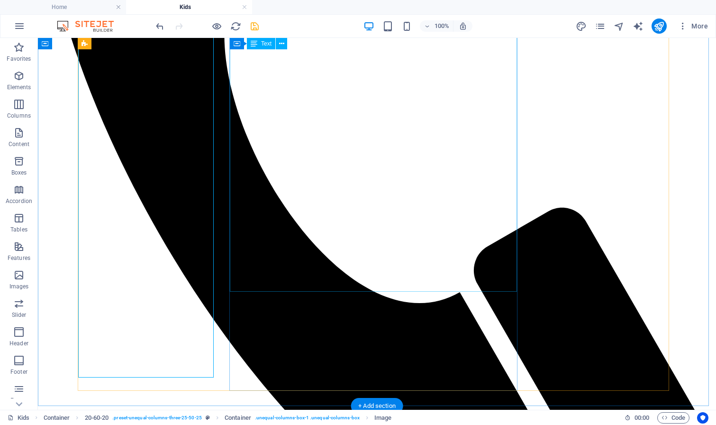
scroll to position [383, 0]
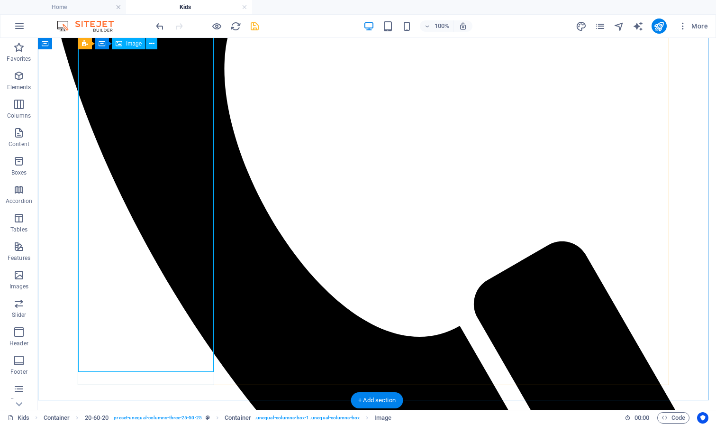
select select "px"
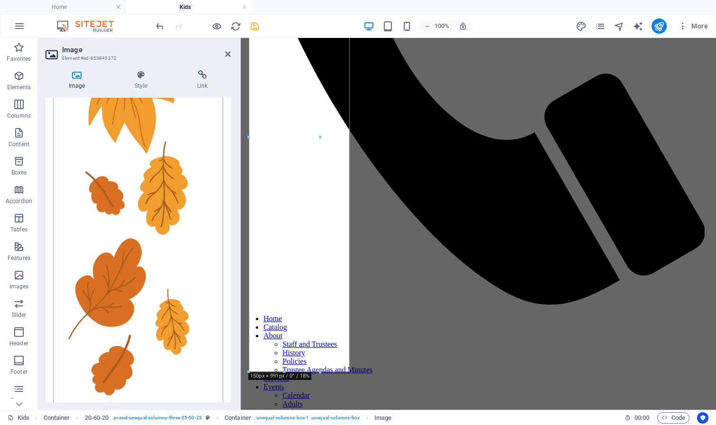
scroll to position [847, 0]
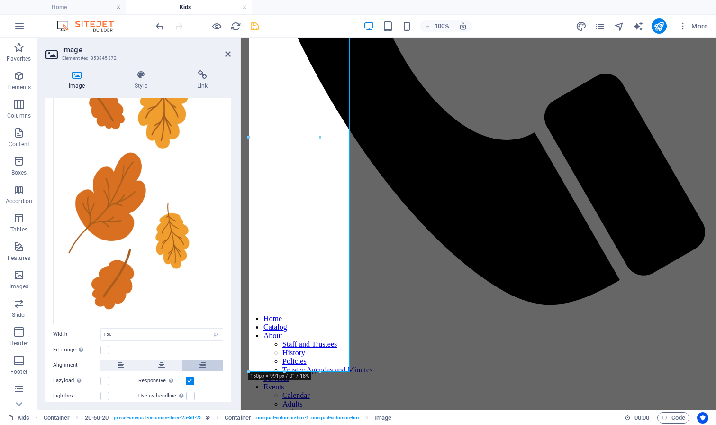
click at [200, 359] on icon at bounding box center [202, 364] width 7 height 11
click at [230, 53] on icon at bounding box center [228, 54] width 6 height 8
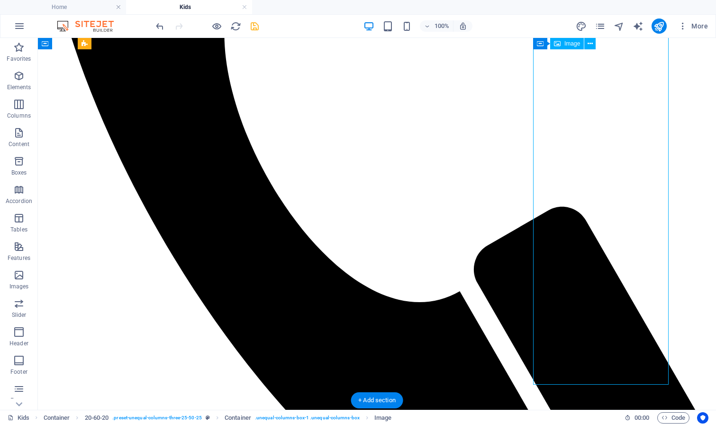
select select "px"
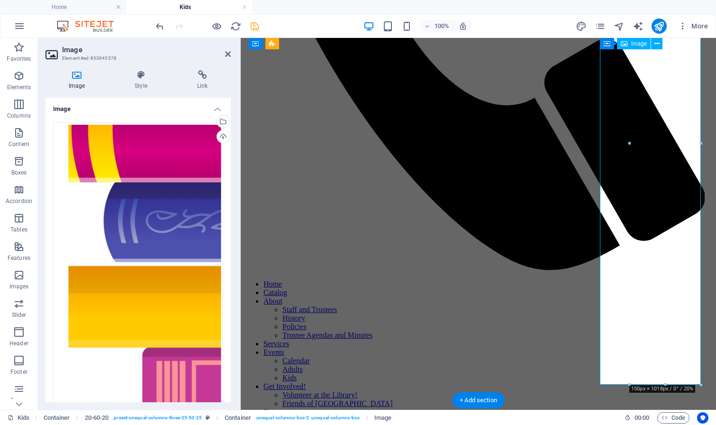
scroll to position [348, 0]
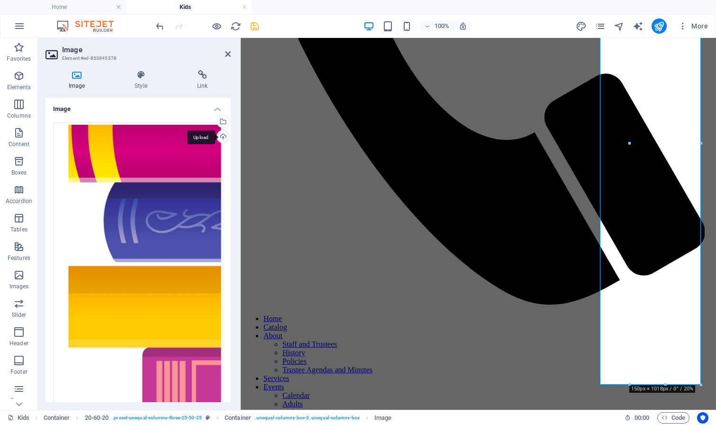
click at [217, 137] on div "Upload" at bounding box center [222, 137] width 14 height 14
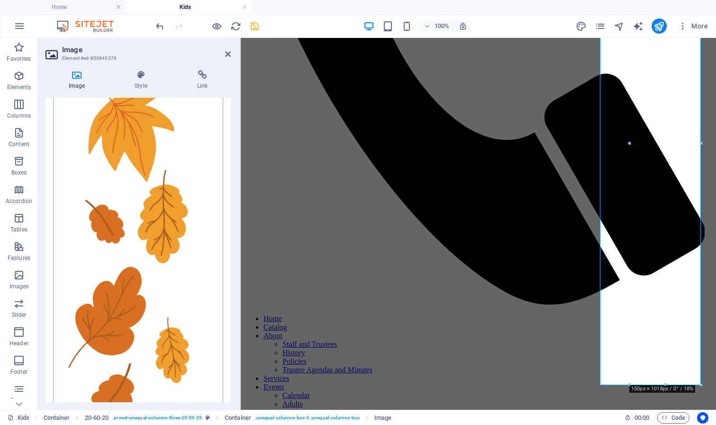
scroll to position [847, 0]
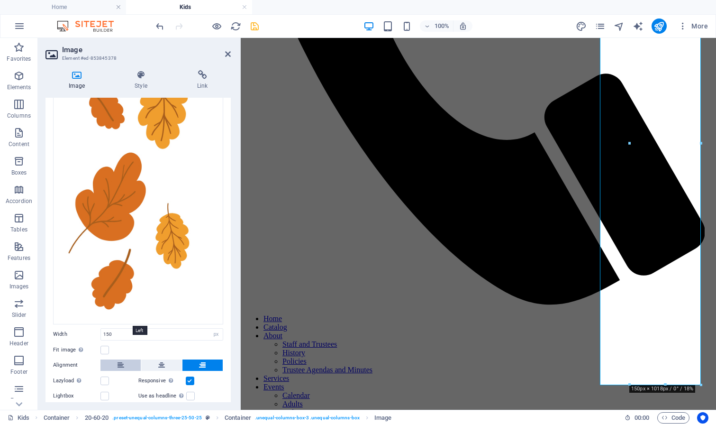
click at [120, 359] on icon at bounding box center [121, 364] width 7 height 11
click at [229, 55] on icon at bounding box center [228, 54] width 6 height 8
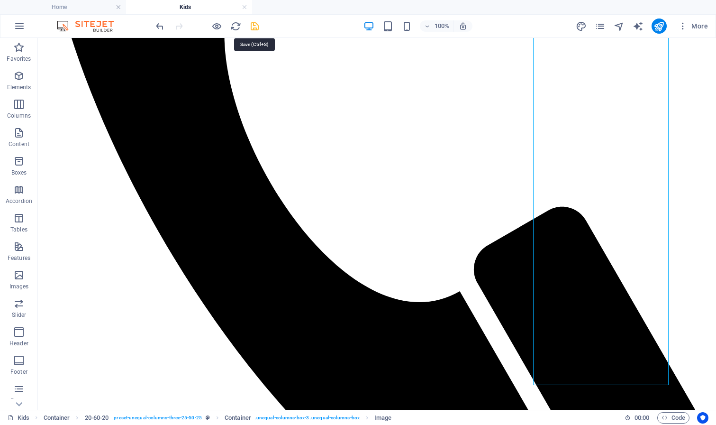
click at [254, 26] on icon "save" at bounding box center [254, 26] width 11 height 11
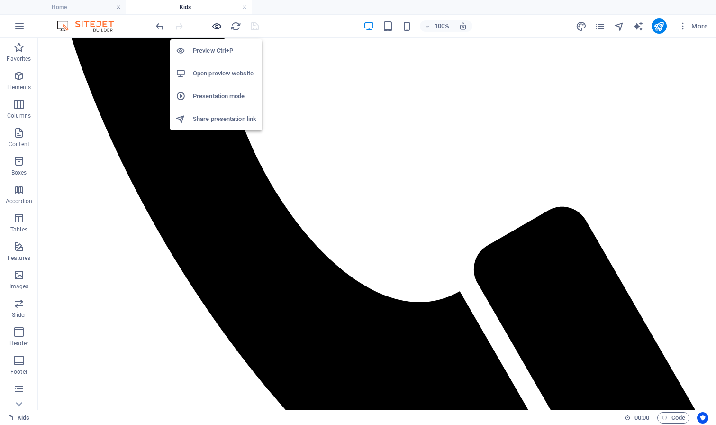
click at [215, 28] on icon "button" at bounding box center [216, 26] width 11 height 11
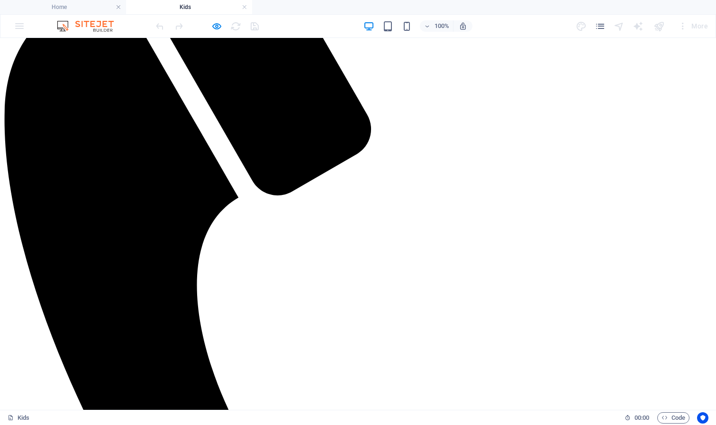
scroll to position [0, 0]
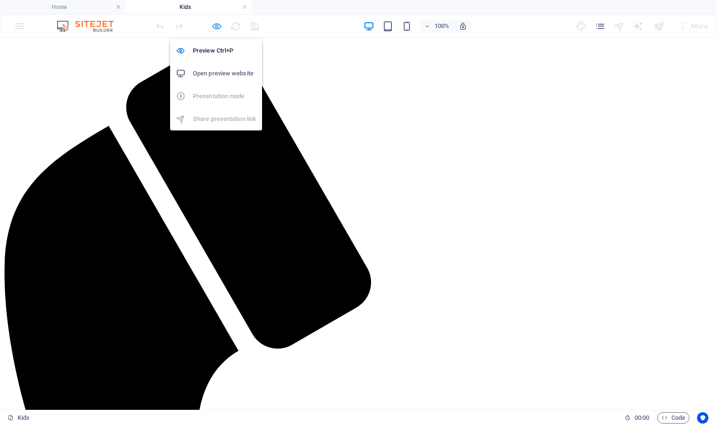
click at [219, 27] on icon "button" at bounding box center [216, 26] width 11 height 11
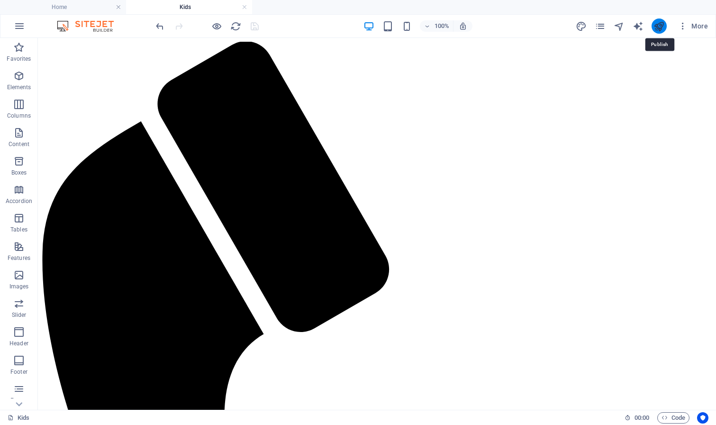
click at [536, 28] on icon "publish" at bounding box center [659, 26] width 11 height 11
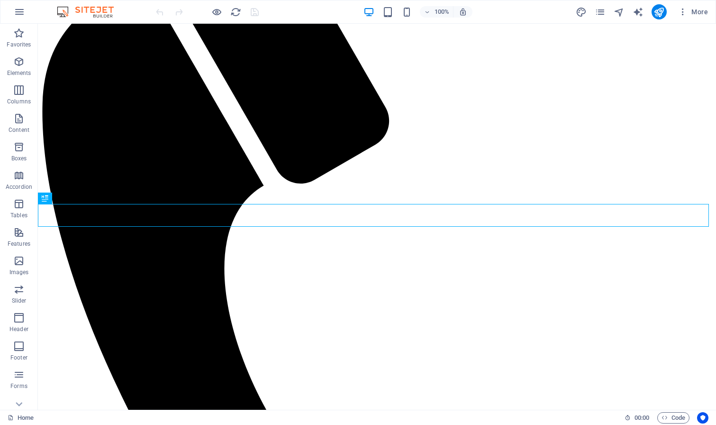
scroll to position [215, 0]
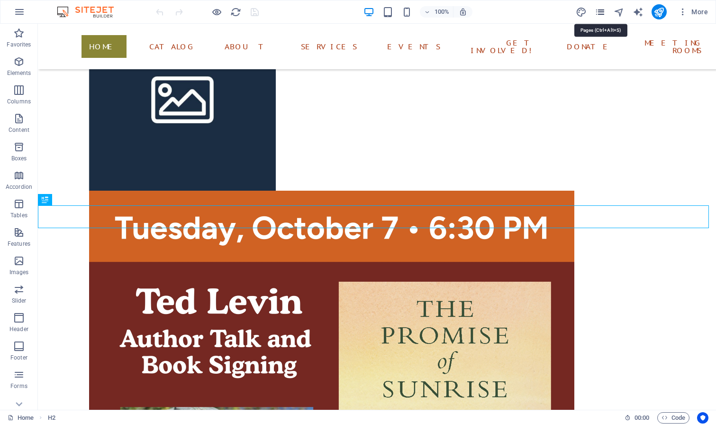
click at [603, 11] on icon "pages" at bounding box center [600, 12] width 11 height 11
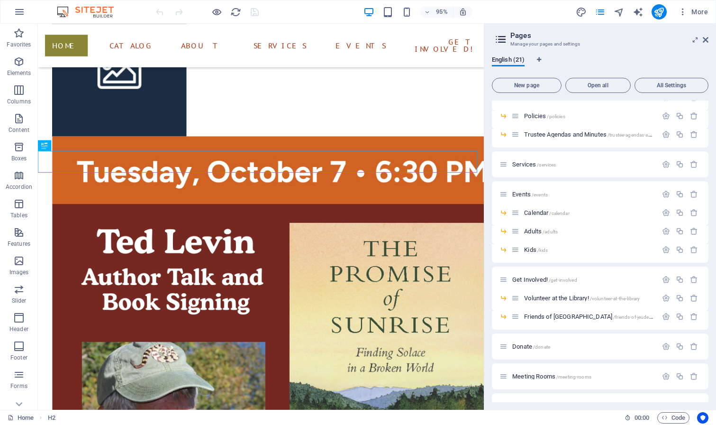
scroll to position [223, 0]
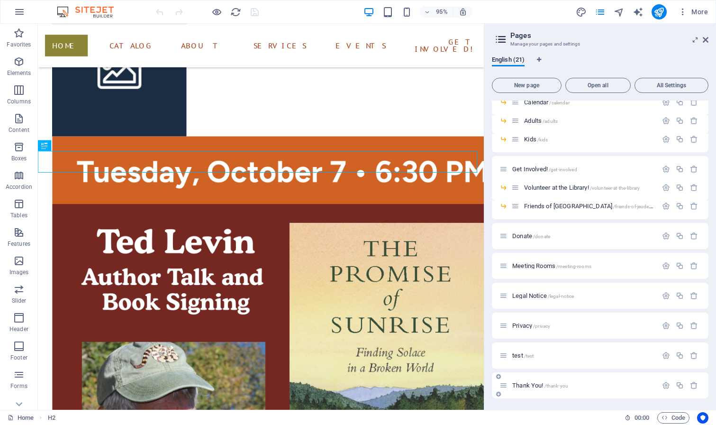
click at [527, 387] on span "Thank You! /thank-you" at bounding box center [540, 385] width 56 height 7
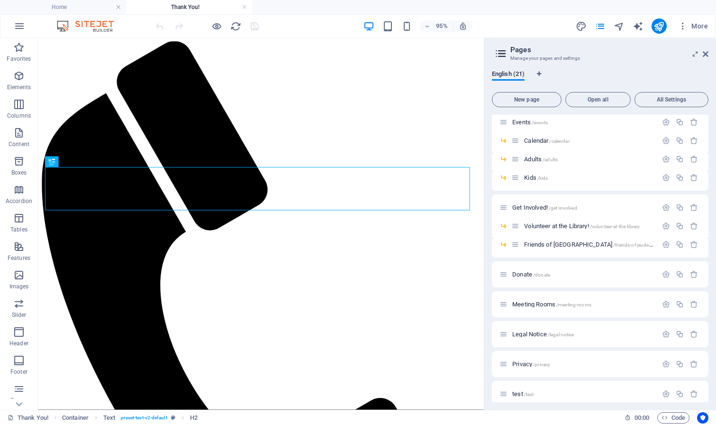
scroll to position [0, 0]
click at [708, 55] on icon at bounding box center [706, 54] width 6 height 8
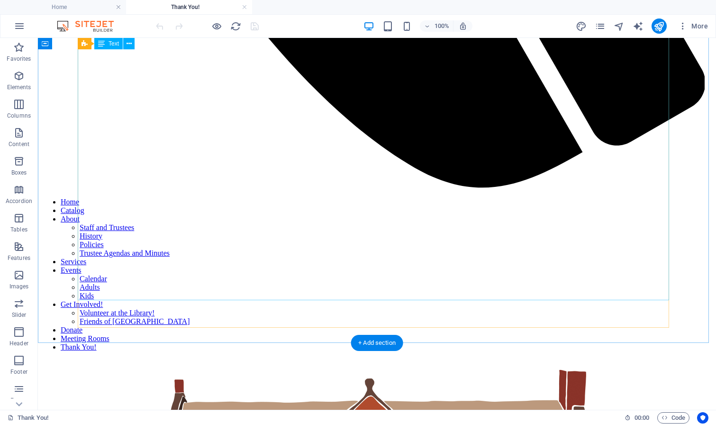
scroll to position [747, 0]
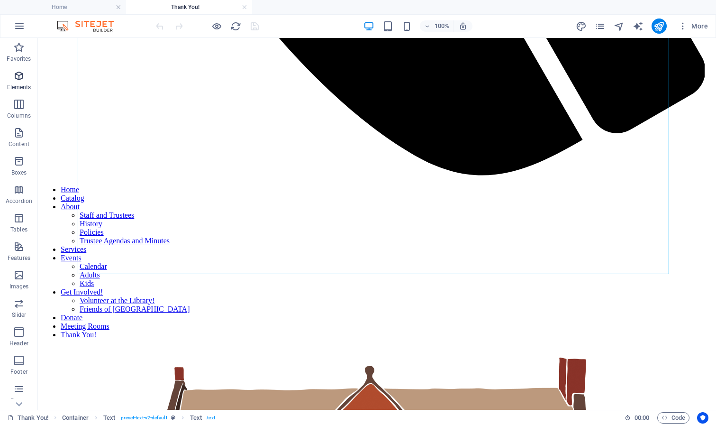
click at [23, 82] on span "Elements" at bounding box center [19, 81] width 38 height 23
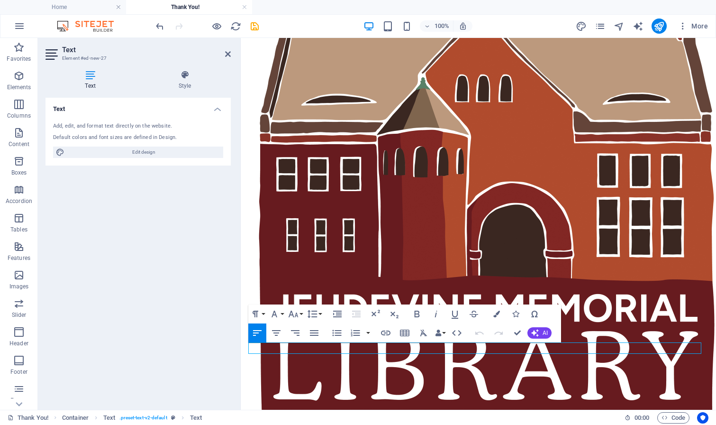
scroll to position [891, 0]
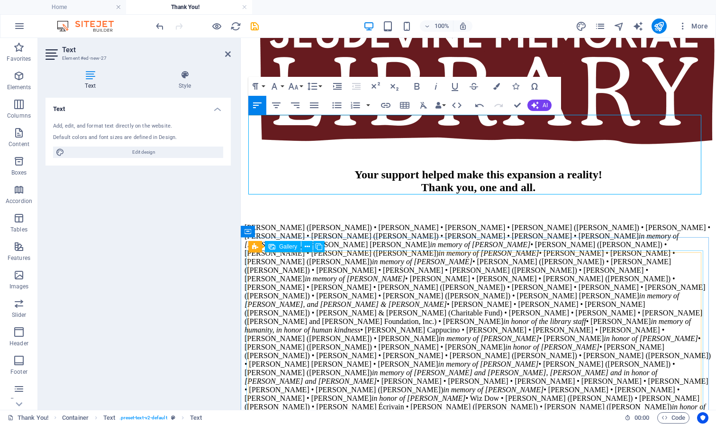
scroll to position [1119, 0]
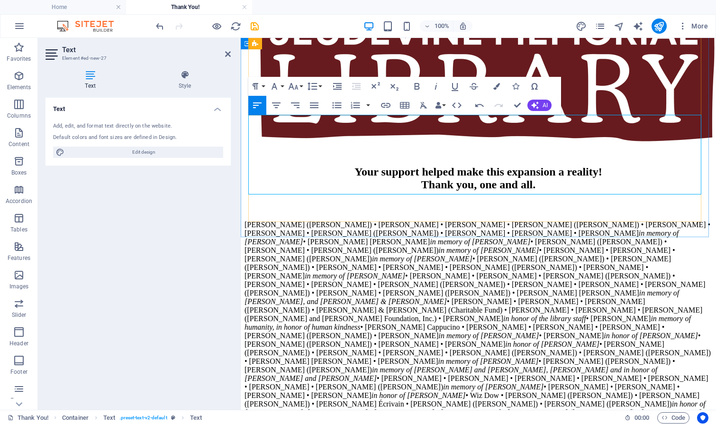
drag, startPoint x: 469, startPoint y: 124, endPoint x: 248, endPoint y: 123, distance: 221.4
click at [248, 123] on div "Your support helped make this expansion a reality! Thank you, one and all. Caro…" at bounding box center [479, 411] width 468 height 1413
click at [419, 89] on icon "button" at bounding box center [417, 86] width 5 height 7
click at [437, 85] on icon "button" at bounding box center [436, 86] width 2 height 7
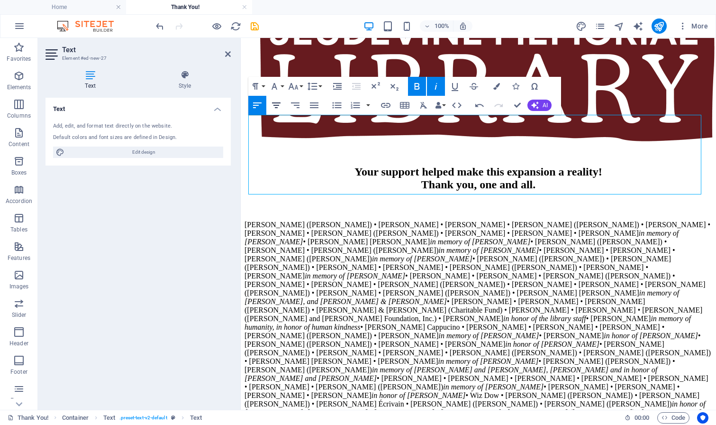
click at [278, 104] on icon "button" at bounding box center [276, 105] width 11 height 11
click at [228, 54] on icon at bounding box center [228, 54] width 6 height 8
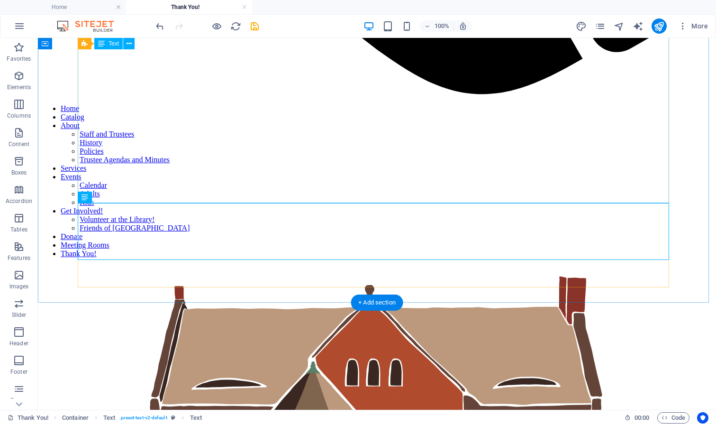
scroll to position [807, 0]
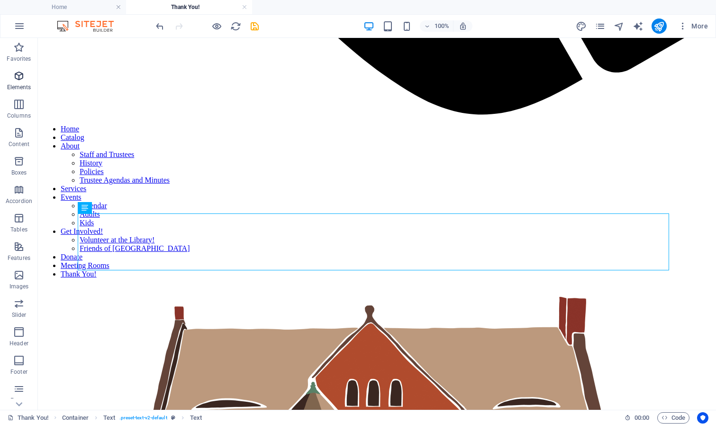
click at [14, 77] on icon "button" at bounding box center [18, 75] width 11 height 11
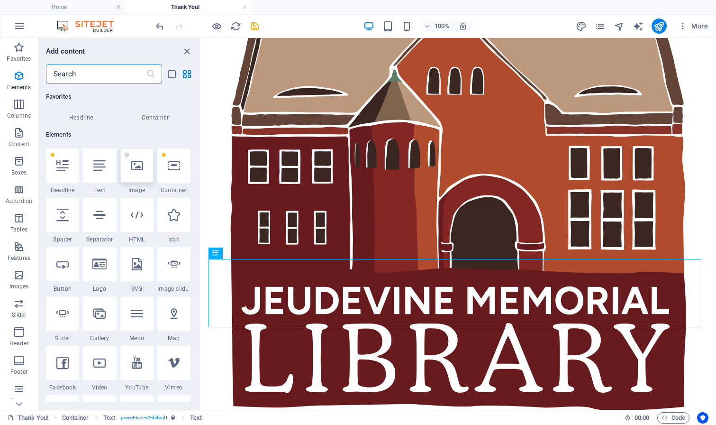
scroll to position [101, 0]
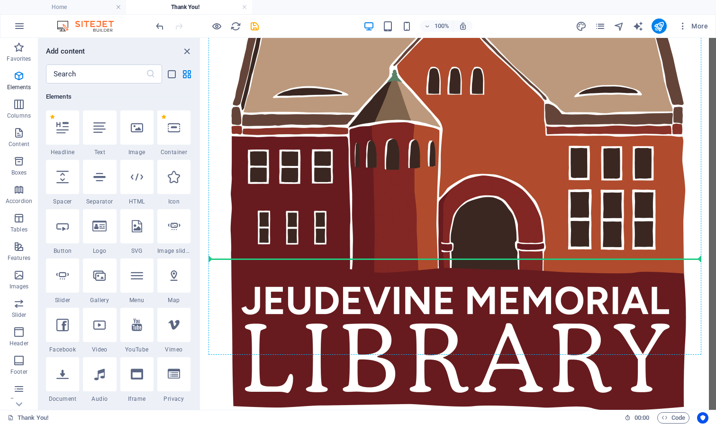
select select "px"
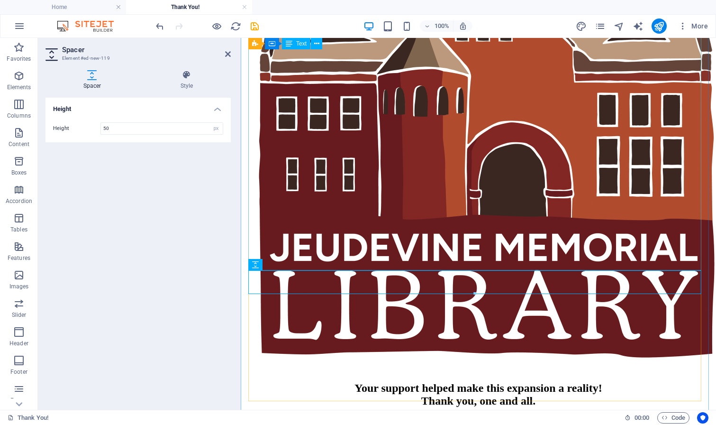
scroll to position [963, 0]
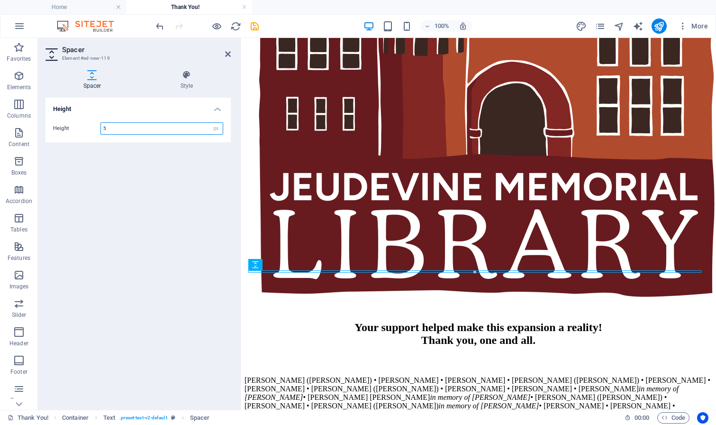
click at [139, 130] on input "5" at bounding box center [162, 128] width 122 height 11
click at [133, 127] on input "8" at bounding box center [162, 128] width 122 height 11
type input "10"
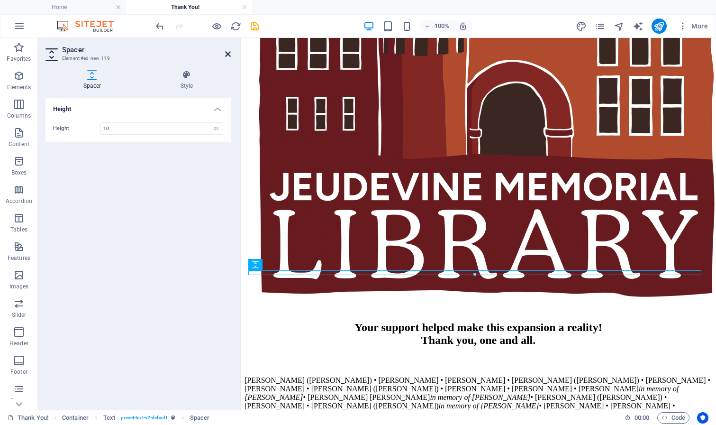
click at [228, 54] on icon at bounding box center [228, 54] width 6 height 8
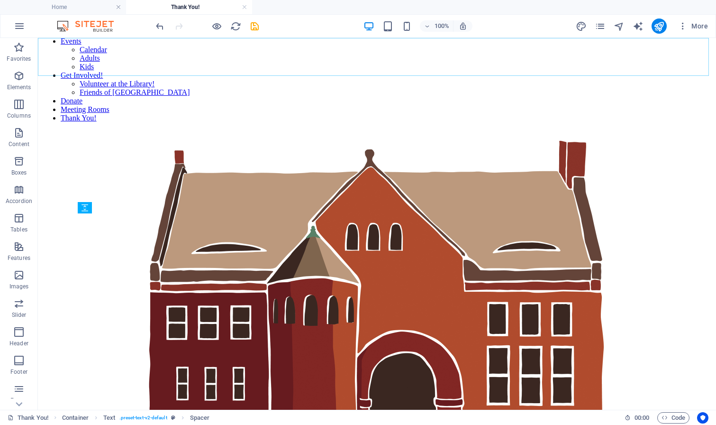
scroll to position [807, 0]
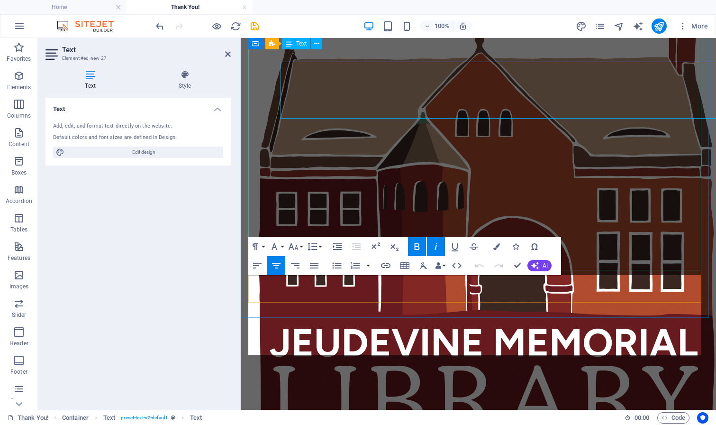
scroll to position [963, 0]
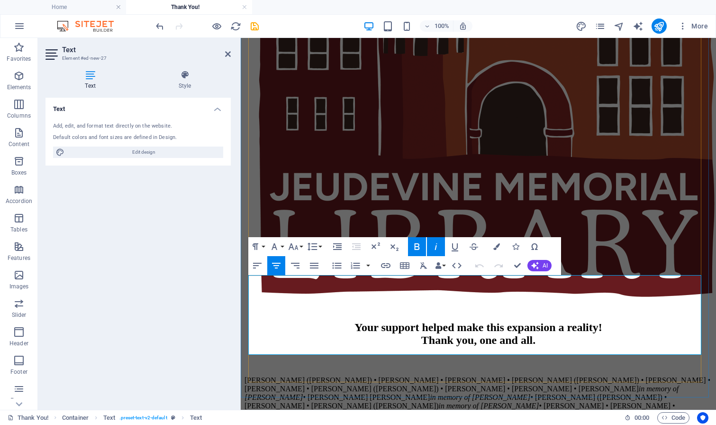
click at [228, 54] on icon at bounding box center [228, 54] width 6 height 8
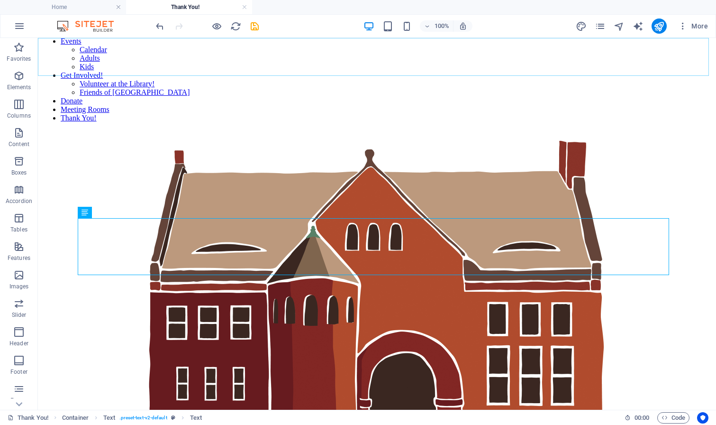
scroll to position [807, 0]
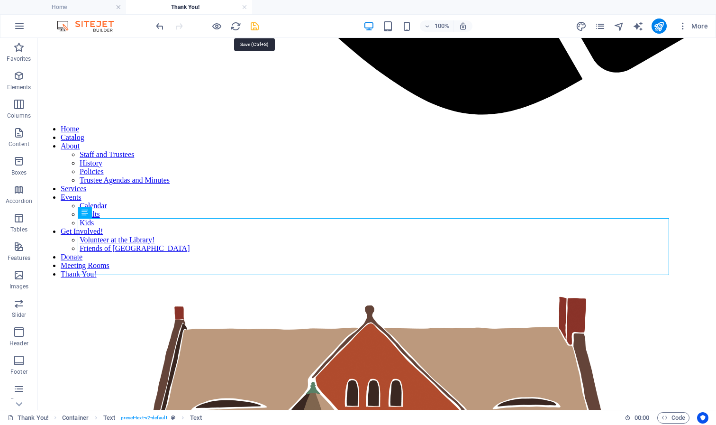
click at [258, 28] on icon "save" at bounding box center [254, 26] width 11 height 11
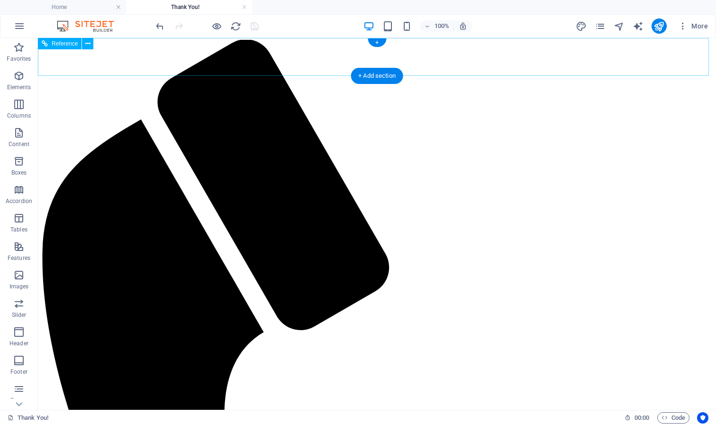
scroll to position [0, 0]
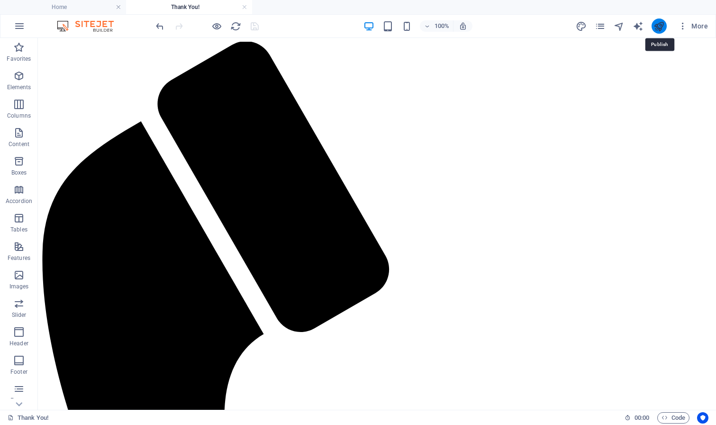
click at [659, 27] on icon "publish" at bounding box center [659, 26] width 11 height 11
